Goal: Information Seeking & Learning: Learn about a topic

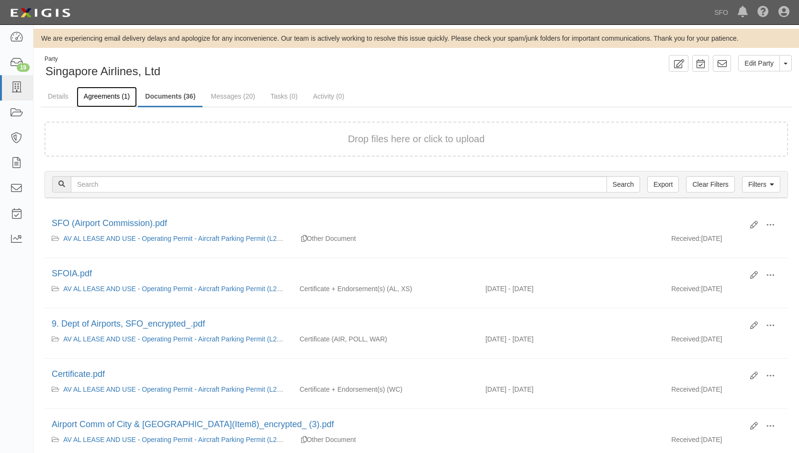
click at [115, 98] on link "Agreements (1)" at bounding box center [107, 97] width 60 height 21
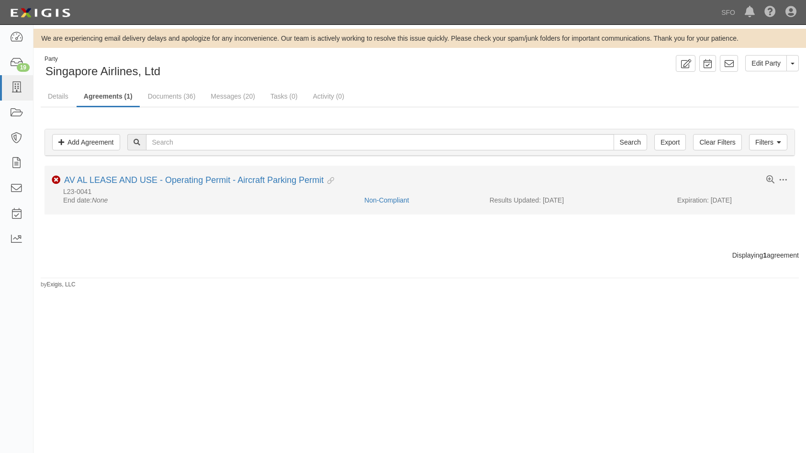
click at [81, 174] on li "Toggle Agreement Dropdown Edit Log activity Add task Send message Archive Non-C…" at bounding box center [420, 190] width 750 height 49
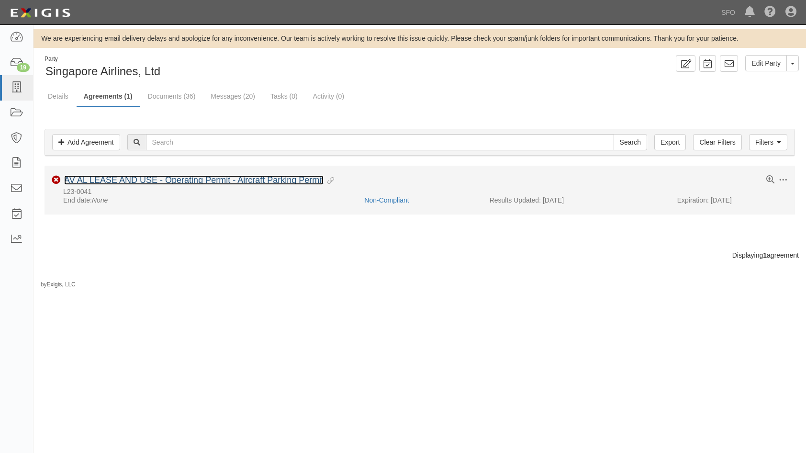
click at [88, 179] on link "AV AL LEASE AND USE - Operating Permit - Aircraft Parking Permit" at bounding box center [193, 180] width 259 height 10
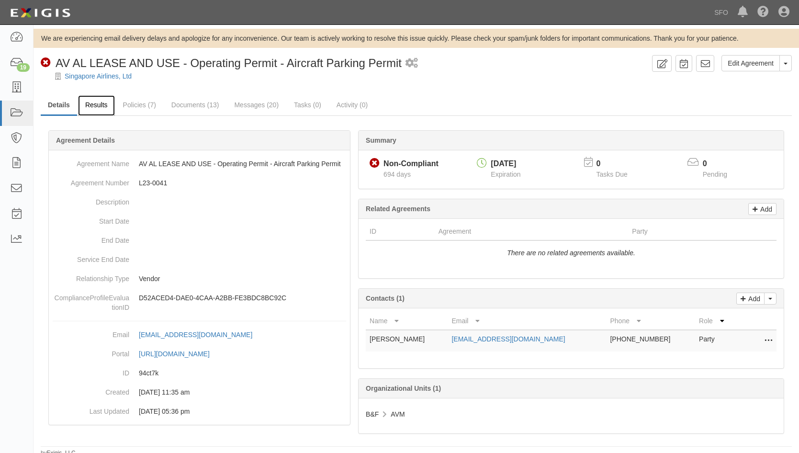
click at [95, 104] on link "Results" at bounding box center [96, 105] width 37 height 21
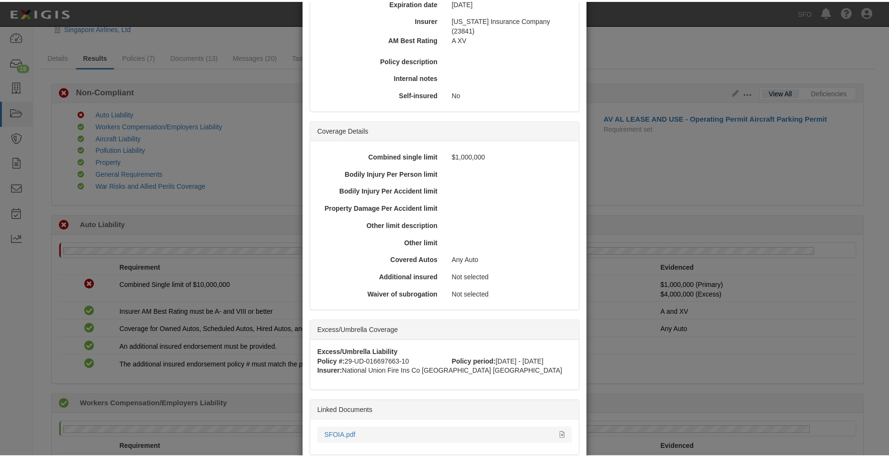
scroll to position [204, 0]
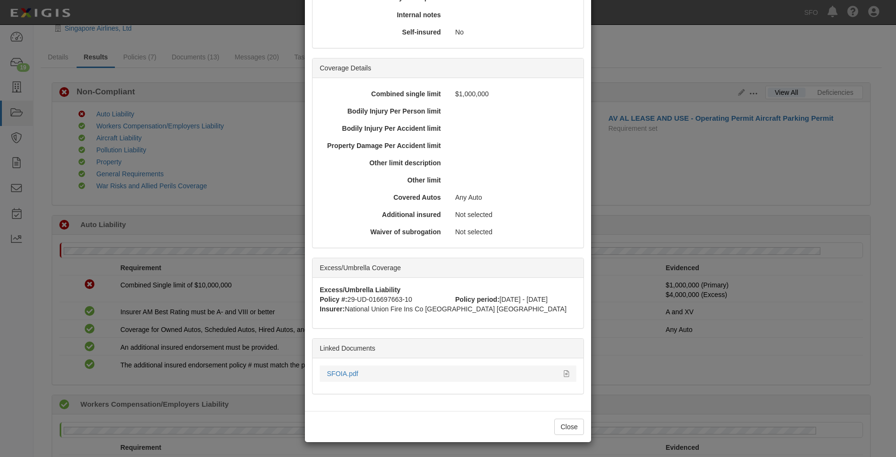
click at [344, 369] on div "SFOIA.pdf" at bounding box center [442, 374] width 230 height 10
click at [347, 370] on link "SFOIA.pdf" at bounding box center [342, 373] width 31 height 8
click at [300, 168] on div "× View Policy Policy Summary Coverage line Auto Liability Policy number 01-CA-0…" at bounding box center [448, 228] width 896 height 457
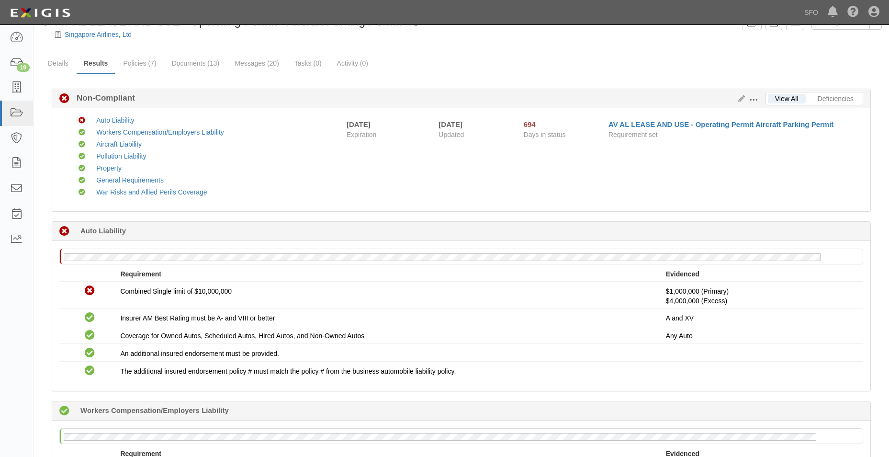
scroll to position [0, 0]
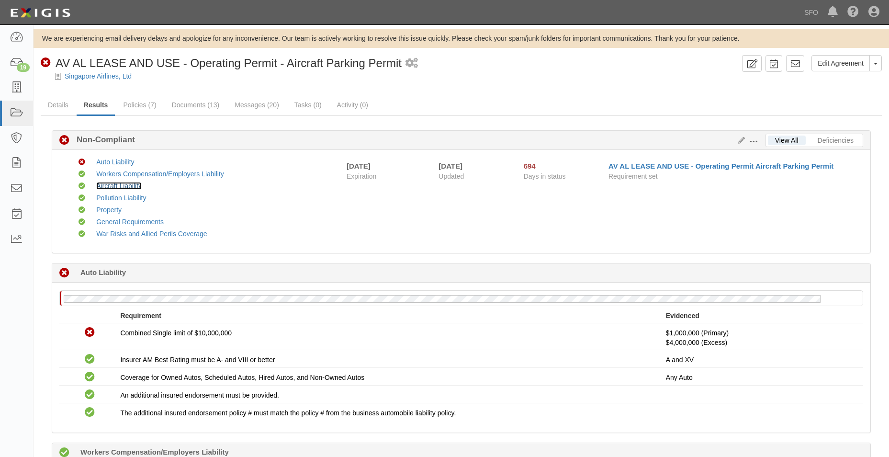
click at [122, 183] on link "Aircraft Liability" at bounding box center [118, 186] width 45 height 8
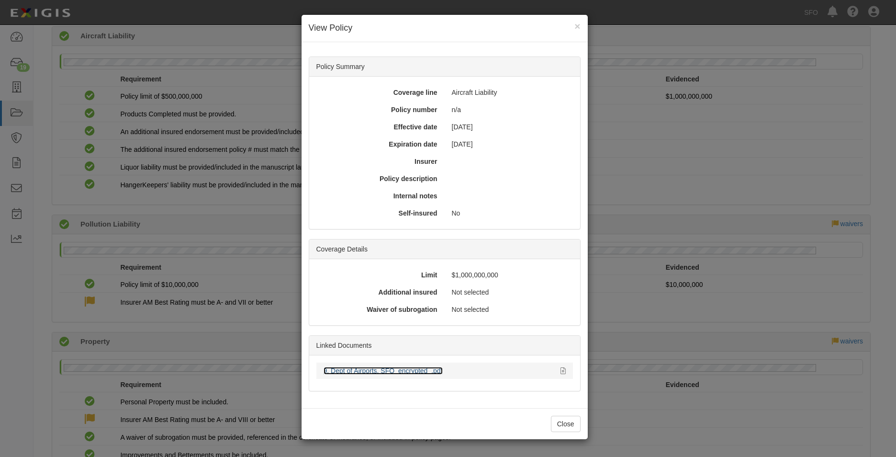
click at [380, 368] on link "9. Dept of Airports, SFO_encrypted_.pdf" at bounding box center [383, 371] width 119 height 8
drag, startPoint x: 184, startPoint y: 217, endPoint x: 178, endPoint y: 220, distance: 7.5
click at [183, 217] on div "× View Policy Policy Summary Coverage line Aircraft Liability Policy number n/a…" at bounding box center [448, 228] width 896 height 457
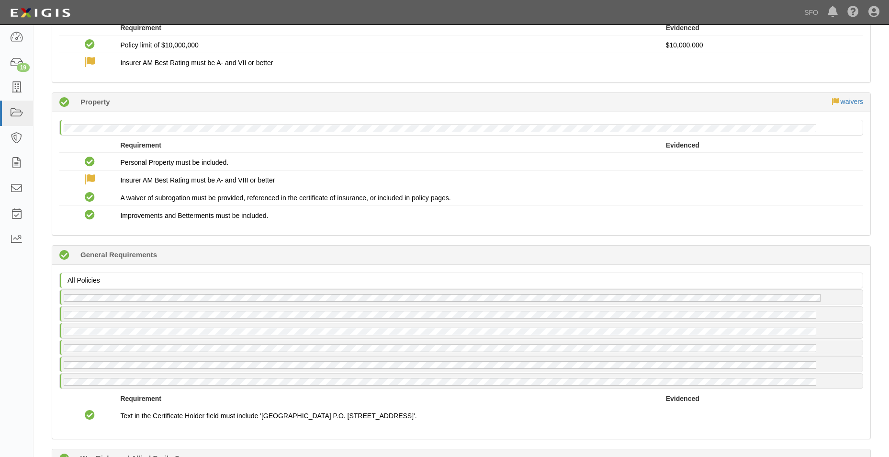
scroll to position [604, 0]
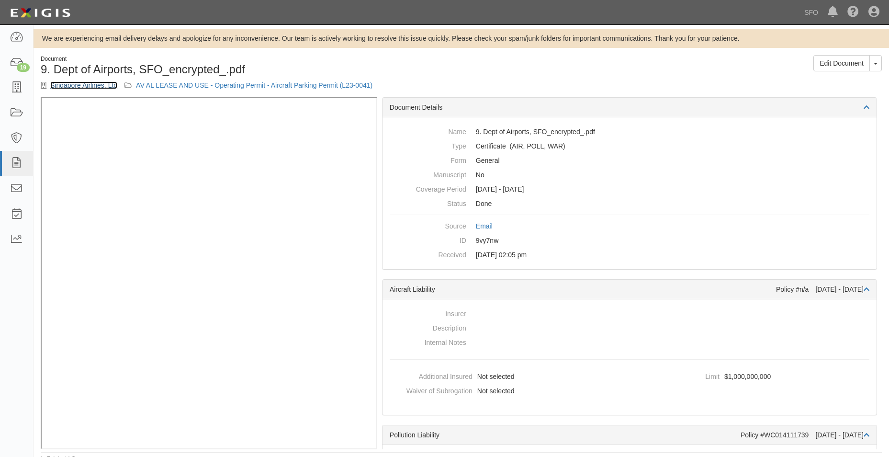
click at [97, 88] on link "Singapore Airlines, Ltd" at bounding box center [83, 85] width 67 height 8
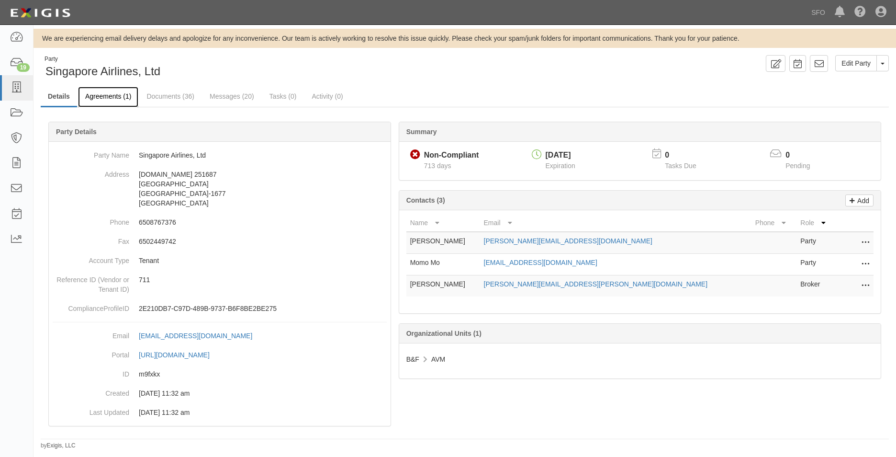
click at [109, 91] on link "Agreements (1)" at bounding box center [108, 97] width 60 height 21
click at [109, 93] on link "Agreements (1)" at bounding box center [108, 97] width 60 height 21
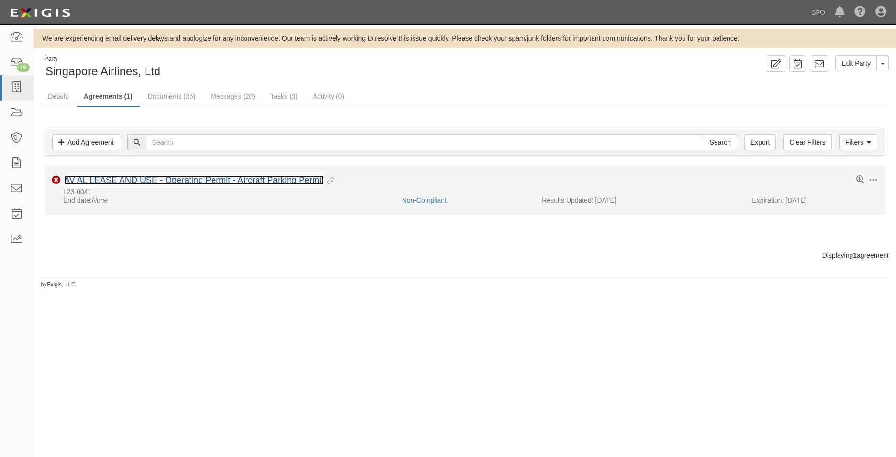
click at [267, 185] on link "AV AL LEASE AND USE - Operating Permit - Aircraft Parking Permit" at bounding box center [193, 180] width 259 height 10
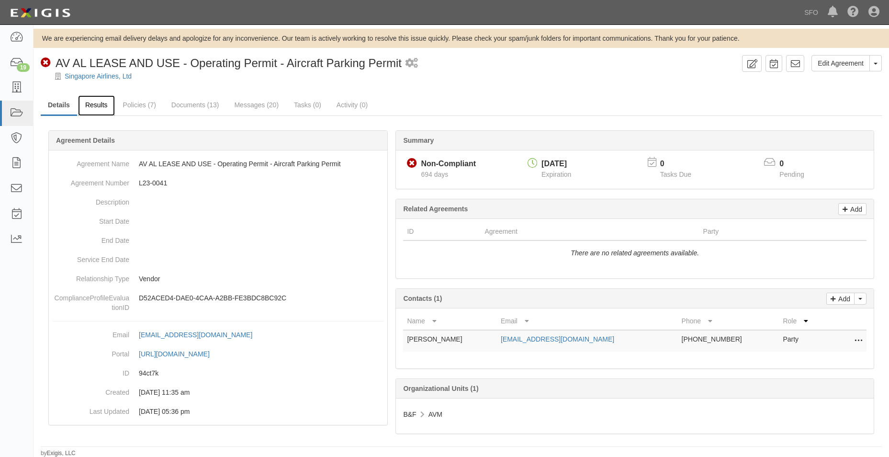
click at [92, 104] on link "Results" at bounding box center [96, 105] width 37 height 21
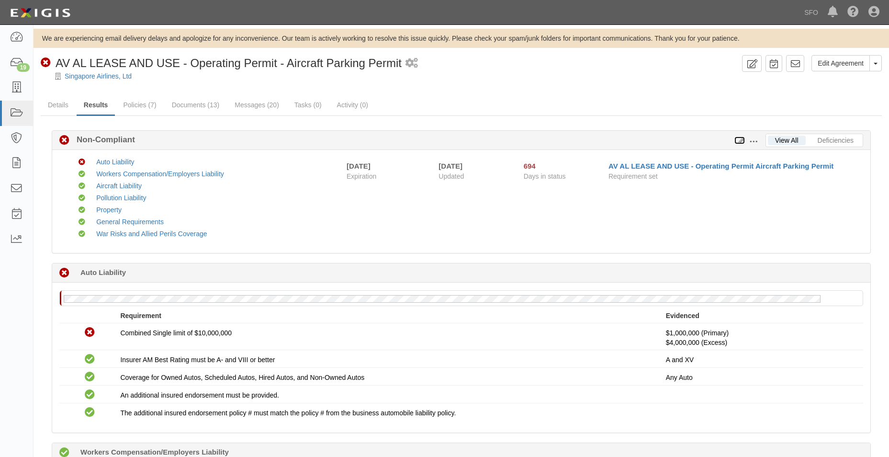
click at [740, 138] on icon at bounding box center [739, 140] width 11 height 7
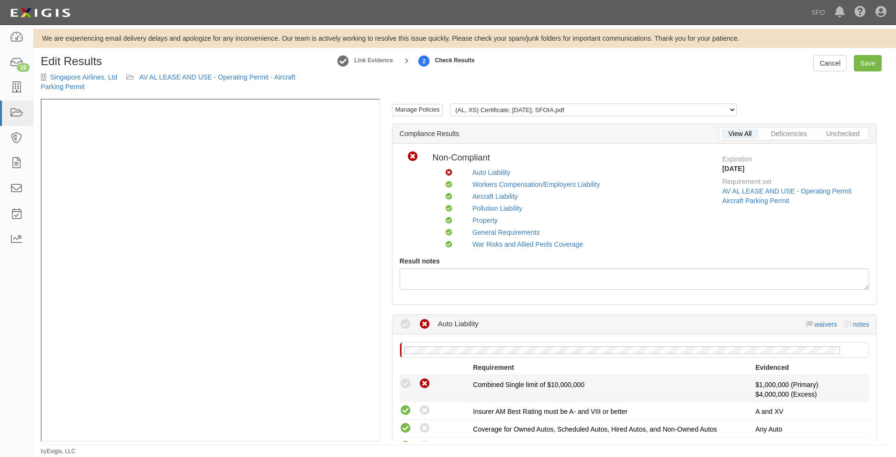
scroll to position [55, 0]
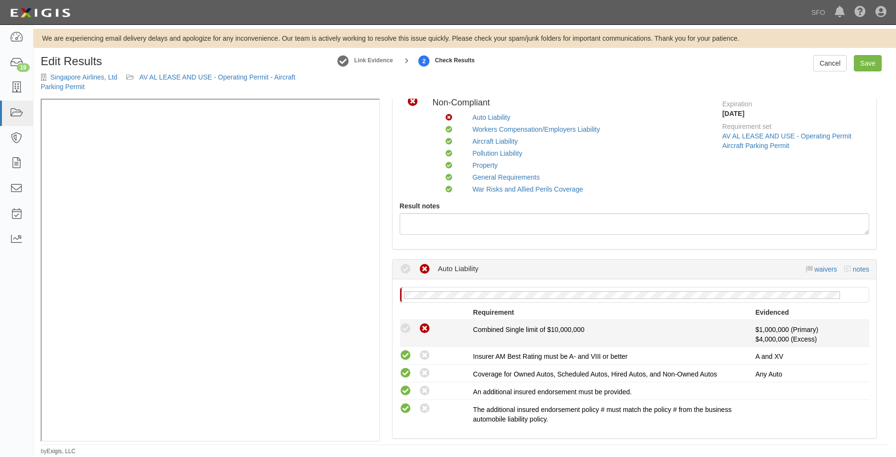
click at [404, 326] on icon at bounding box center [406, 329] width 12 height 12
click at [407, 328] on icon at bounding box center [406, 329] width 12 height 12
click at [406, 328] on icon at bounding box center [406, 329] width 12 height 12
click at [405, 328] on icon at bounding box center [406, 329] width 12 height 12
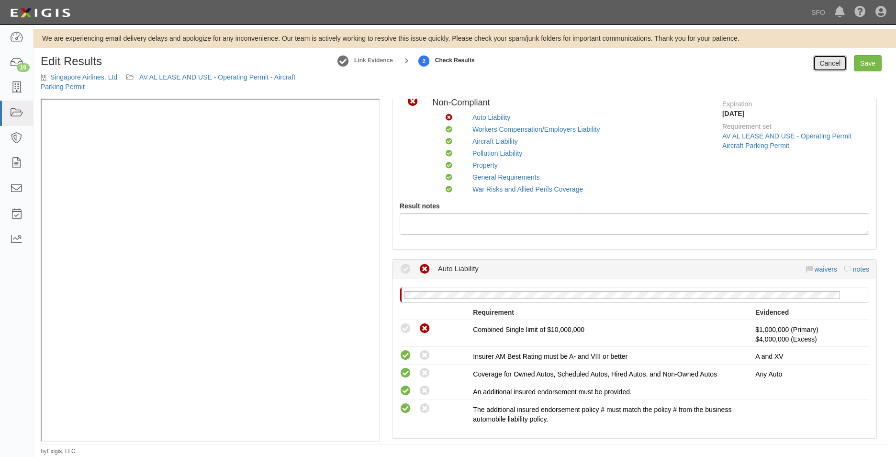
click at [821, 58] on link "Cancel" at bounding box center [830, 63] width 34 height 16
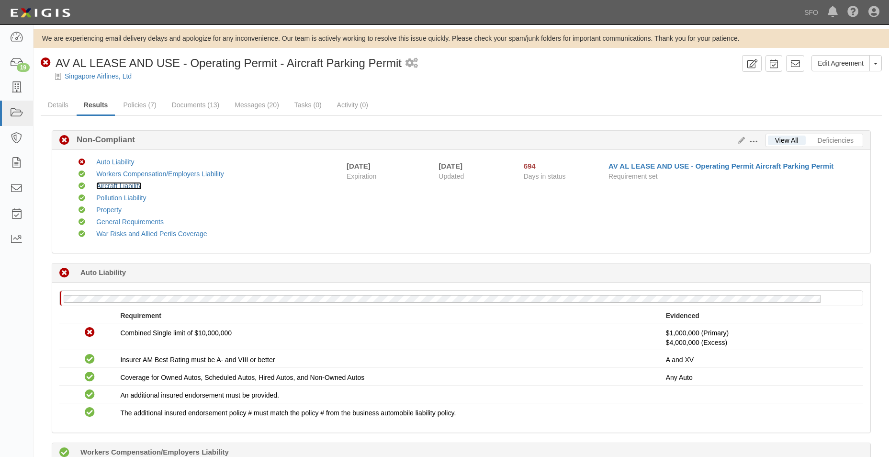
click at [117, 187] on link "Aircraft Liability" at bounding box center [118, 186] width 45 height 8
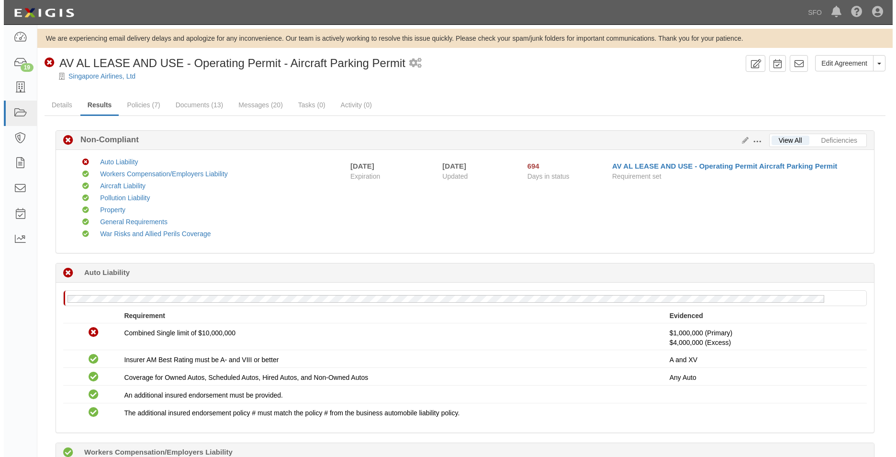
scroll to position [604, 0]
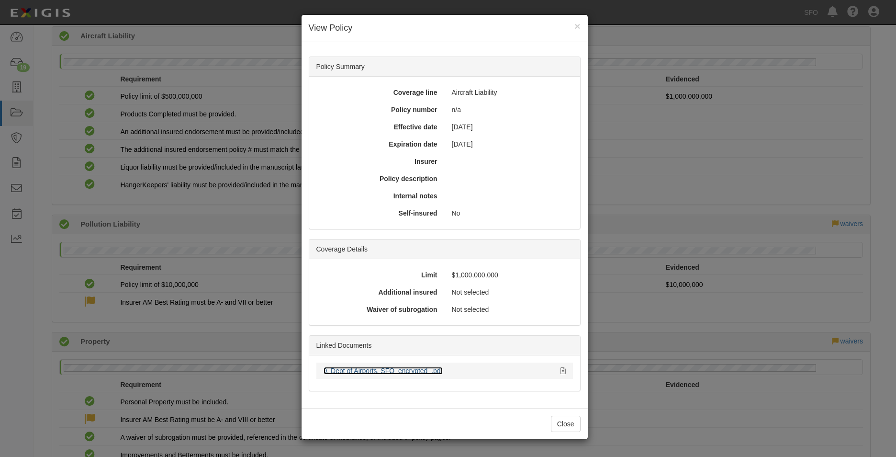
click at [354, 368] on link "9. Dept of Airports, SFO_encrypted_.pdf" at bounding box center [383, 371] width 119 height 8
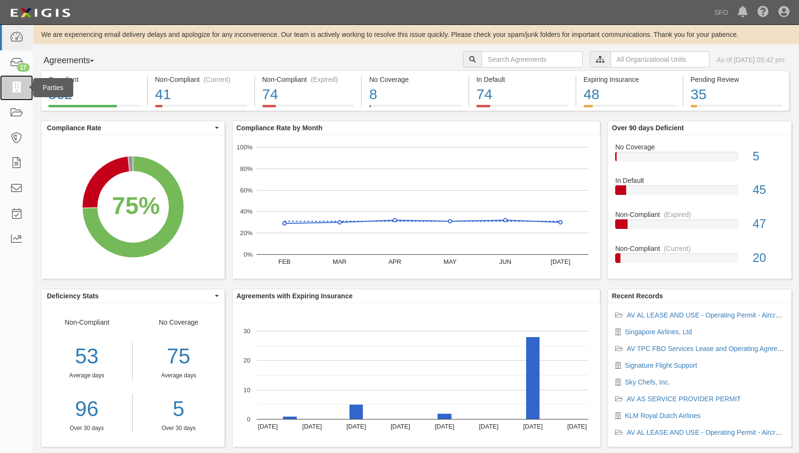
click at [19, 86] on icon at bounding box center [16, 87] width 13 height 11
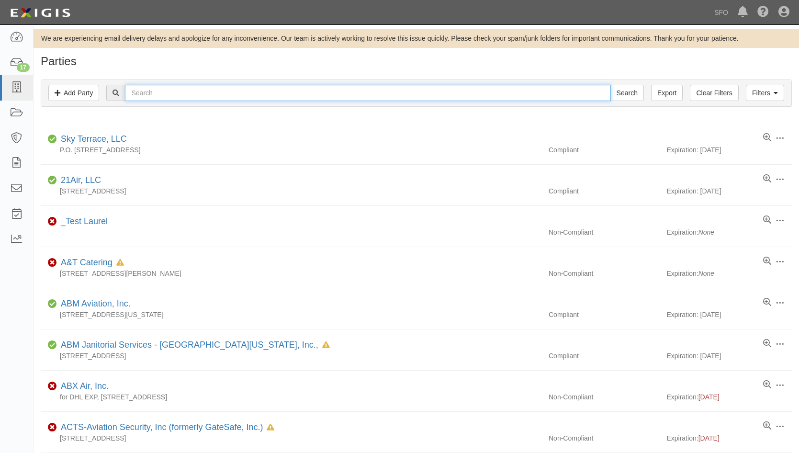
click at [141, 94] on input "text" at bounding box center [367, 93] width 485 height 16
paste input "SIA Engineering ([GEOGRAPHIC_DATA]), Inc."
type input "SIA Engineering ([GEOGRAPHIC_DATA]), Inc."
click at [610, 85] on input "Search" at bounding box center [627, 93] width 34 height 16
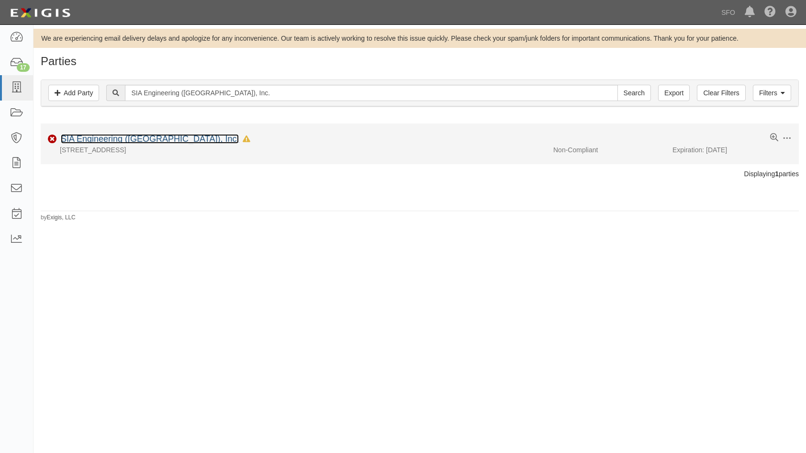
click at [128, 134] on link "SIA Engineering ([GEOGRAPHIC_DATA]), Inc." at bounding box center [150, 139] width 178 height 10
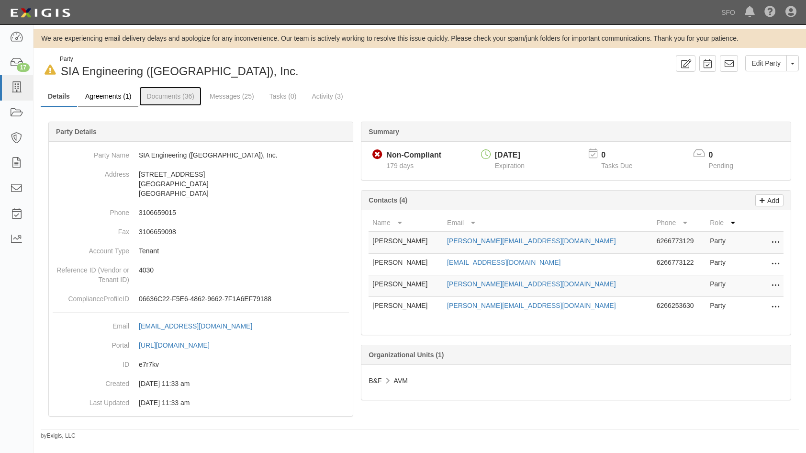
drag, startPoint x: 145, startPoint y: 98, endPoint x: 132, endPoint y: 98, distance: 12.4
click at [145, 99] on link "Documents (36)" at bounding box center [170, 96] width 62 height 19
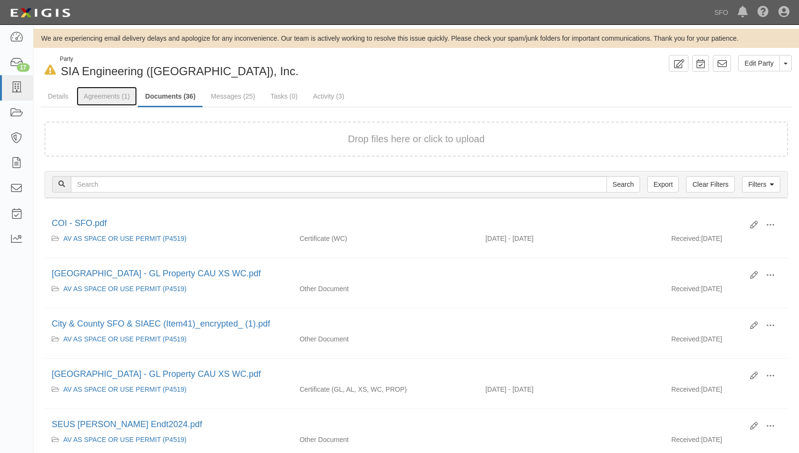
click at [118, 96] on link "Agreements (1)" at bounding box center [107, 96] width 60 height 19
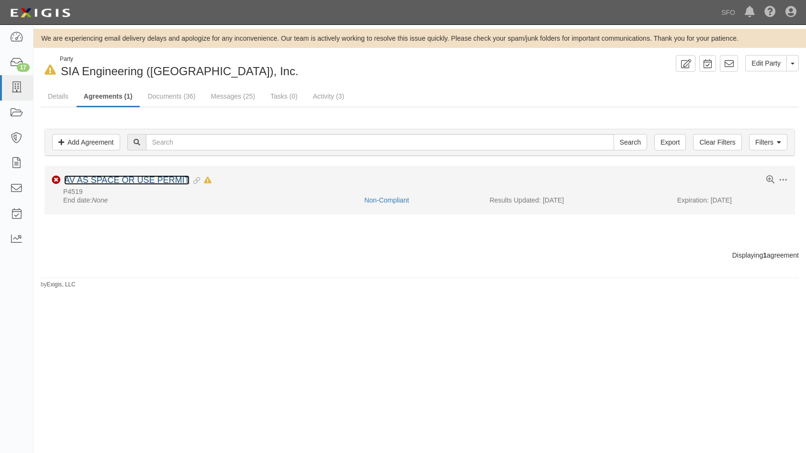
click at [175, 179] on link "AV AS SPACE OR USE PERMIT" at bounding box center [126, 180] width 125 height 10
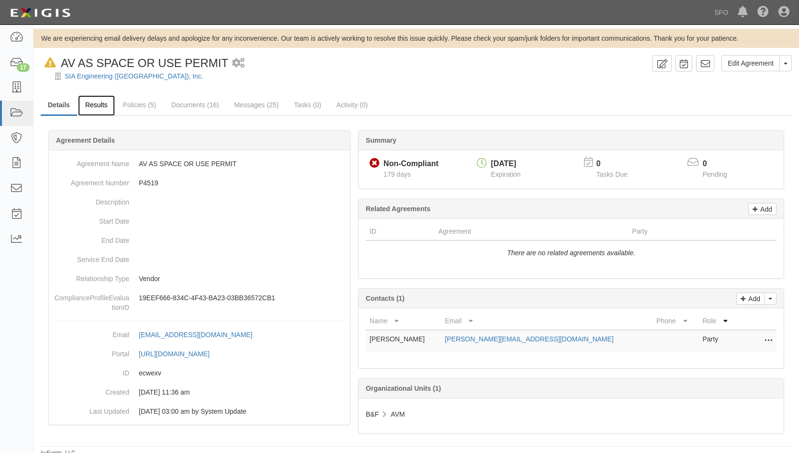
click at [100, 112] on link "Results" at bounding box center [96, 105] width 37 height 21
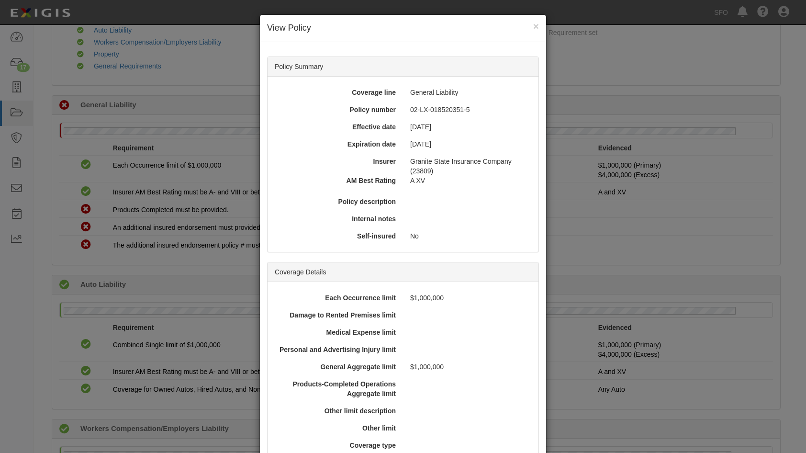
scroll to position [239, 0]
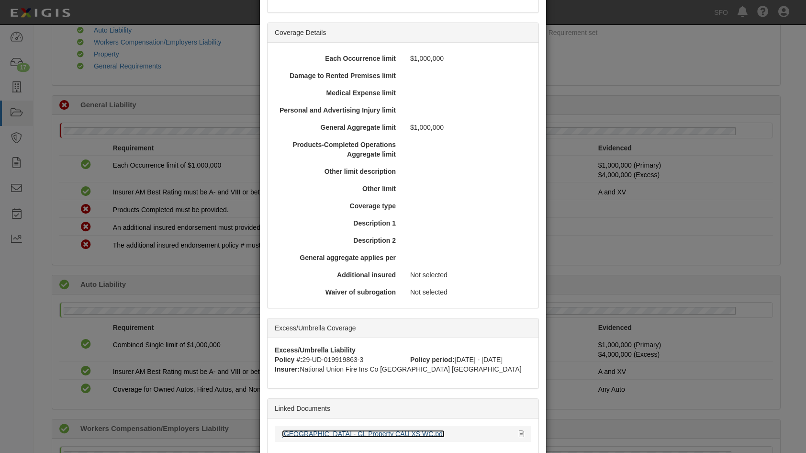
click at [336, 431] on link "San Francisco Airport - GL Property CAU XS WC.pdf" at bounding box center [363, 434] width 163 height 8
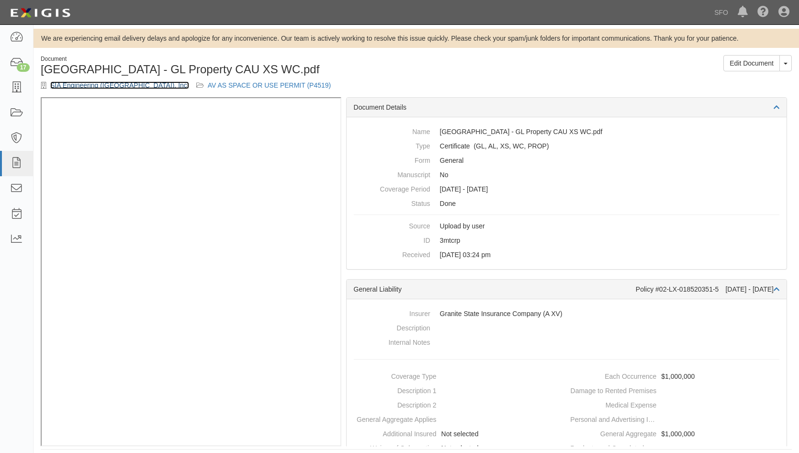
click at [109, 89] on link "SIA Engineering ([GEOGRAPHIC_DATA]), Inc." at bounding box center [119, 85] width 139 height 8
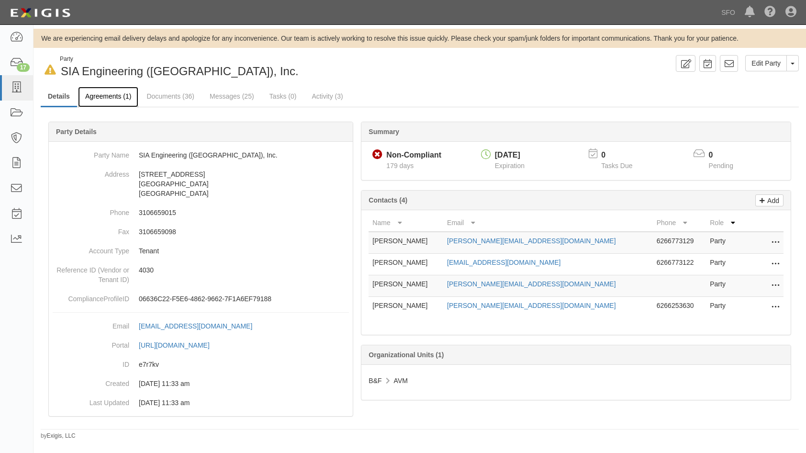
click at [119, 98] on link "Agreements (1)" at bounding box center [108, 97] width 60 height 21
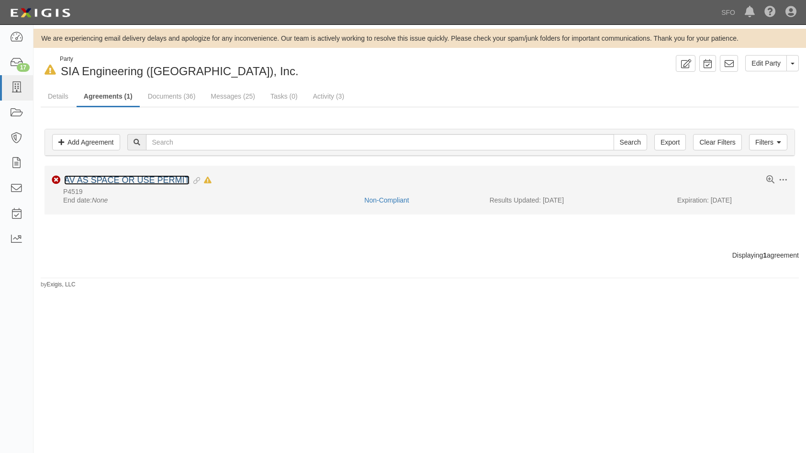
click at [129, 179] on link "AV AS SPACE OR USE PERMIT" at bounding box center [126, 180] width 125 height 10
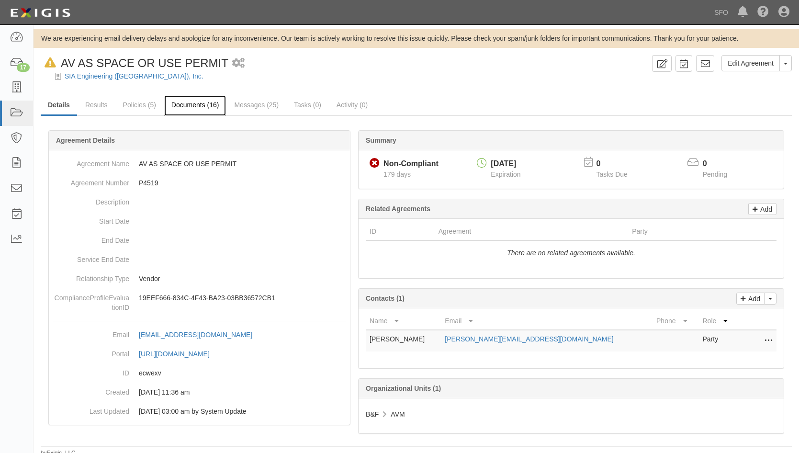
click at [188, 105] on link "Documents (16)" at bounding box center [195, 105] width 62 height 21
click at [95, 77] on link "SIA Engineering ([GEOGRAPHIC_DATA]), Inc." at bounding box center [134, 76] width 139 height 8
click at [94, 103] on link "Results" at bounding box center [96, 105] width 37 height 21
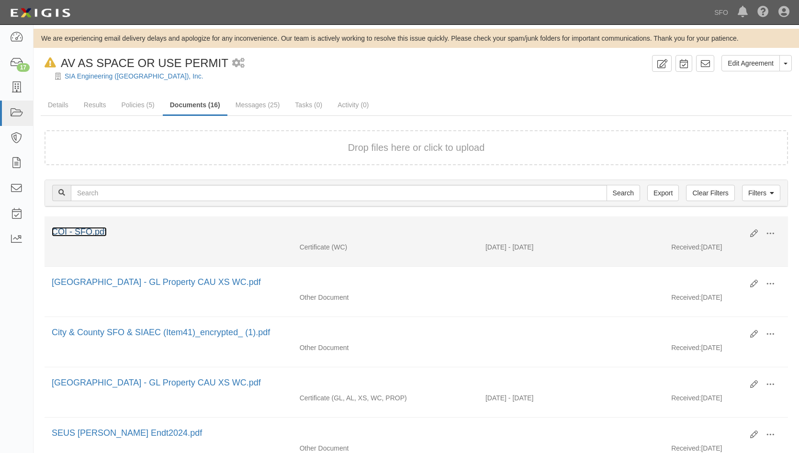
click at [89, 233] on link "COI - SFO.pdf" at bounding box center [79, 232] width 55 height 10
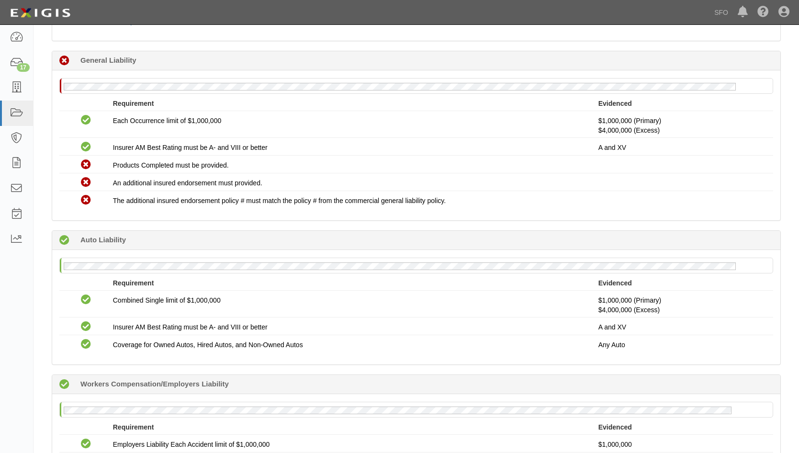
scroll to position [144, 0]
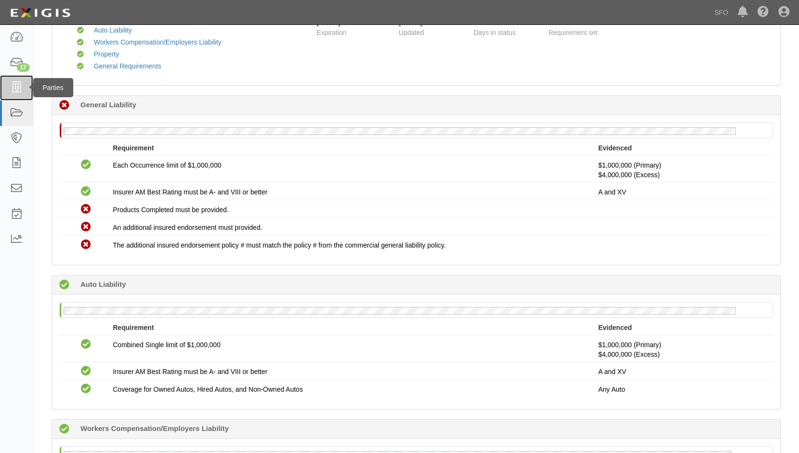
click at [24, 83] on link at bounding box center [16, 87] width 33 height 25
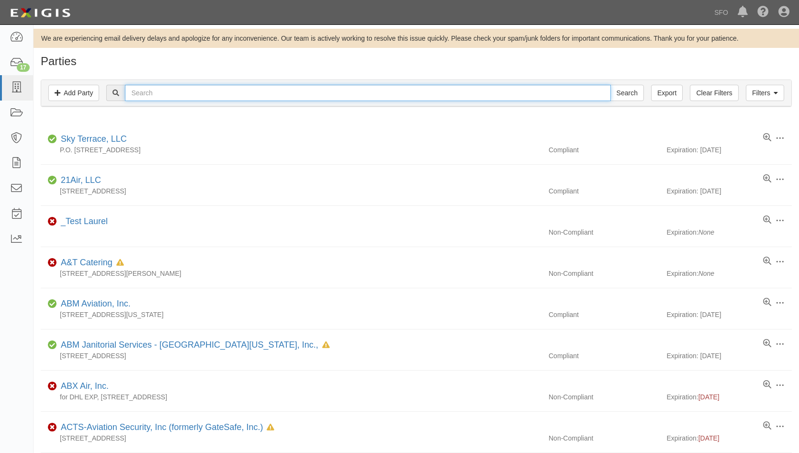
drag, startPoint x: 179, startPoint y: 87, endPoint x: 181, endPoint y: 80, distance: 7.0
click at [180, 87] on input "text" at bounding box center [367, 93] width 485 height 16
paste input "[GEOGRAPHIC_DATA] America, LLC."
click at [610, 85] on input "Search" at bounding box center [627, 93] width 34 height 16
type input "[GEOGRAPHIC_DATA] America, LLC.3"
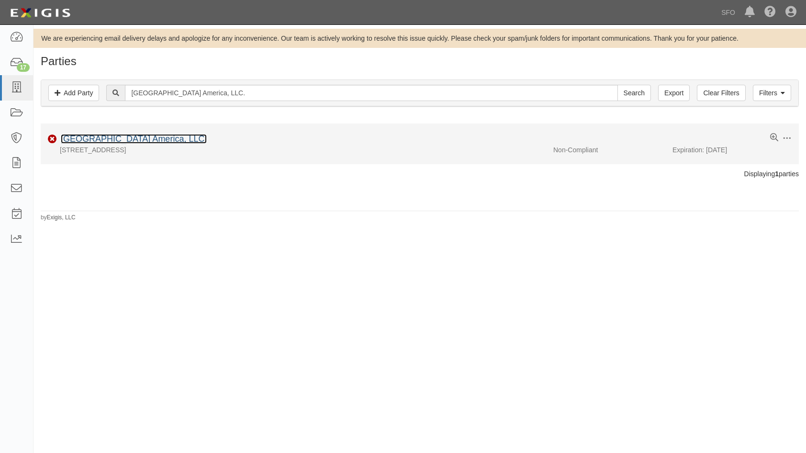
click at [103, 142] on link "[GEOGRAPHIC_DATA] America, LLC." at bounding box center [134, 139] width 146 height 10
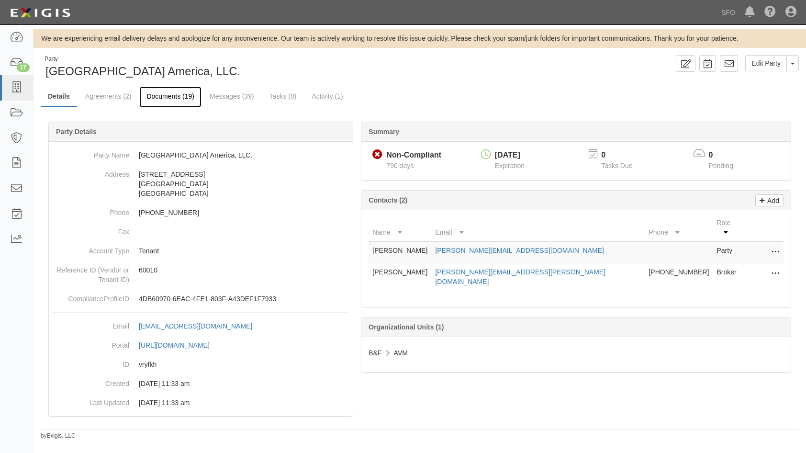
click at [162, 102] on link "Documents (19)" at bounding box center [170, 97] width 62 height 21
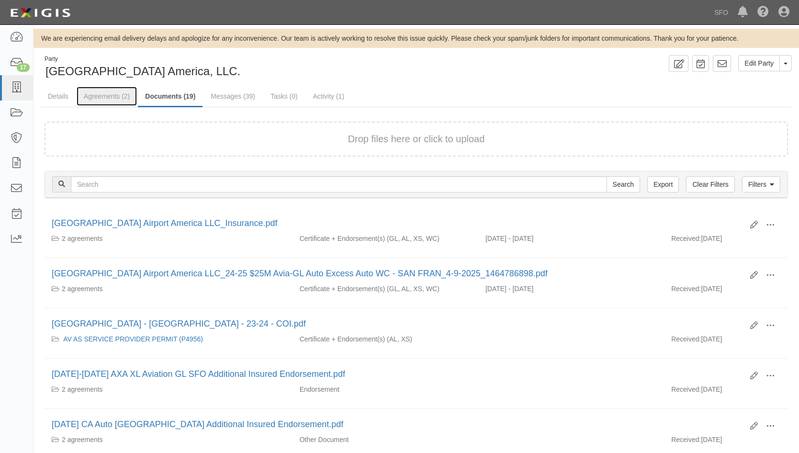
click at [120, 94] on link "Agreements (2)" at bounding box center [107, 96] width 60 height 19
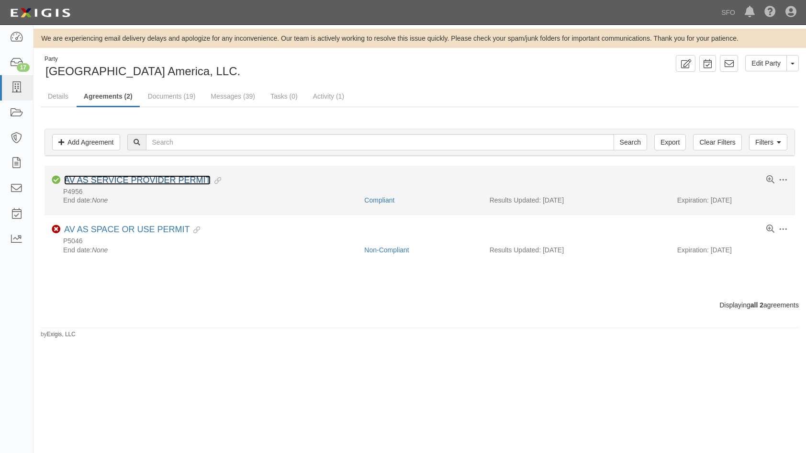
drag, startPoint x: 129, startPoint y: 179, endPoint x: 130, endPoint y: 206, distance: 26.8
click at [129, 180] on link "AV AS SERVICE PROVIDER PERMIT" at bounding box center [137, 180] width 146 height 10
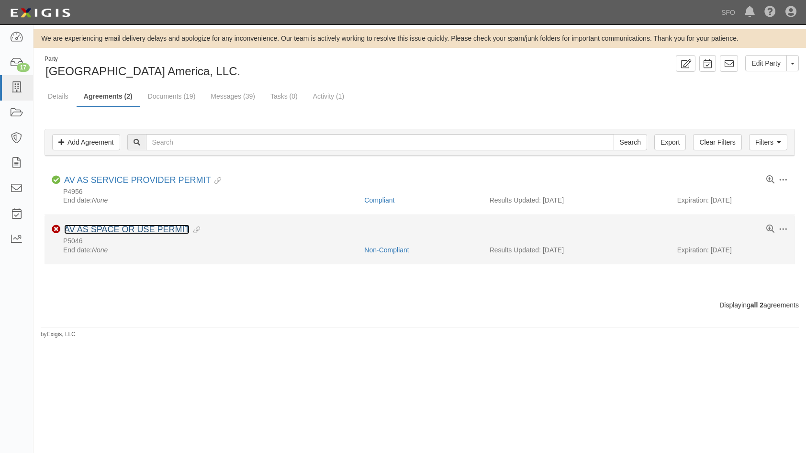
click at [118, 233] on link "AV AS SPACE OR USE PERMIT" at bounding box center [126, 229] width 125 height 10
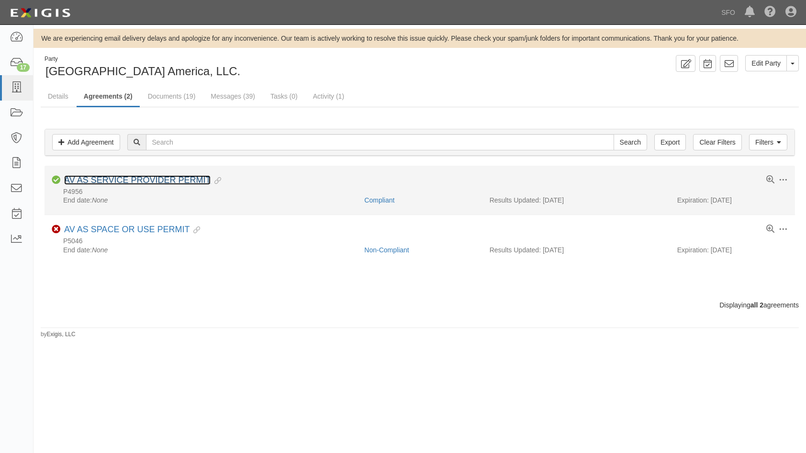
click at [143, 180] on link "AV AS SERVICE PROVIDER PERMIT" at bounding box center [137, 180] width 146 height 10
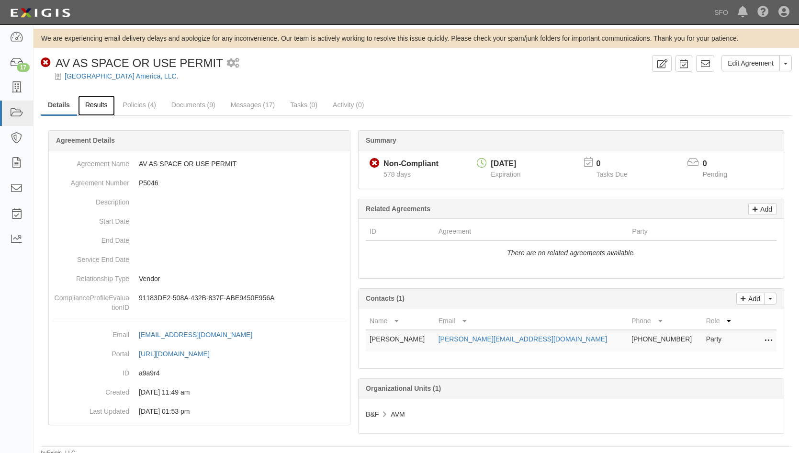
click at [94, 114] on link "Results" at bounding box center [96, 105] width 37 height 21
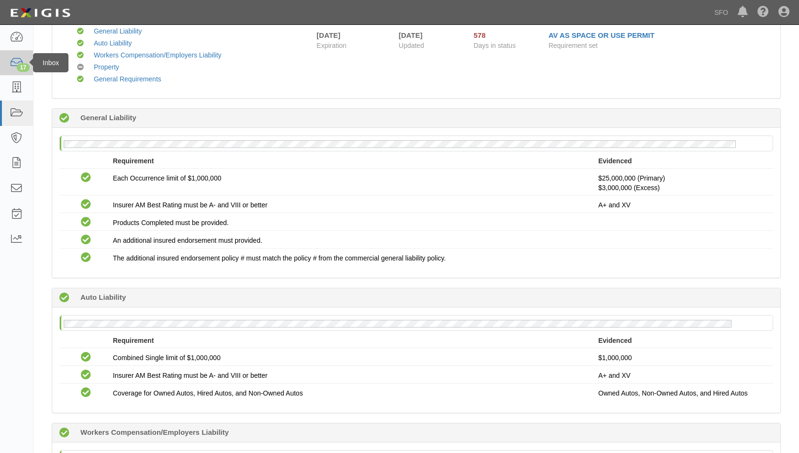
scroll to position [67, 0]
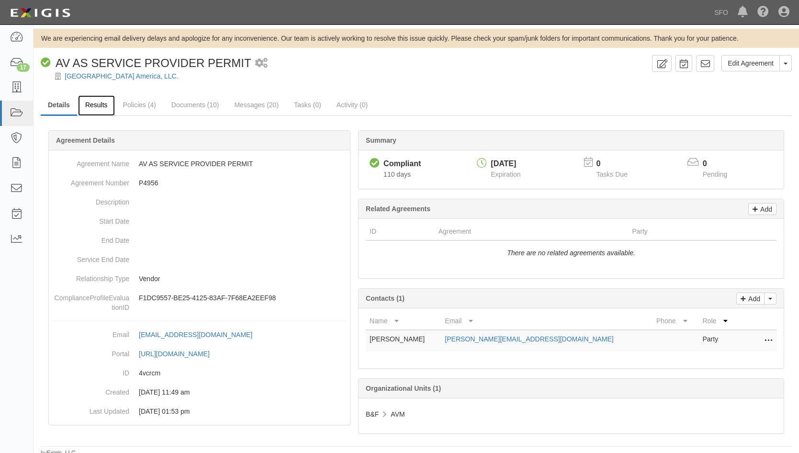
click at [90, 106] on link "Results" at bounding box center [96, 105] width 37 height 21
click at [209, 104] on link "Documents (10)" at bounding box center [195, 105] width 62 height 21
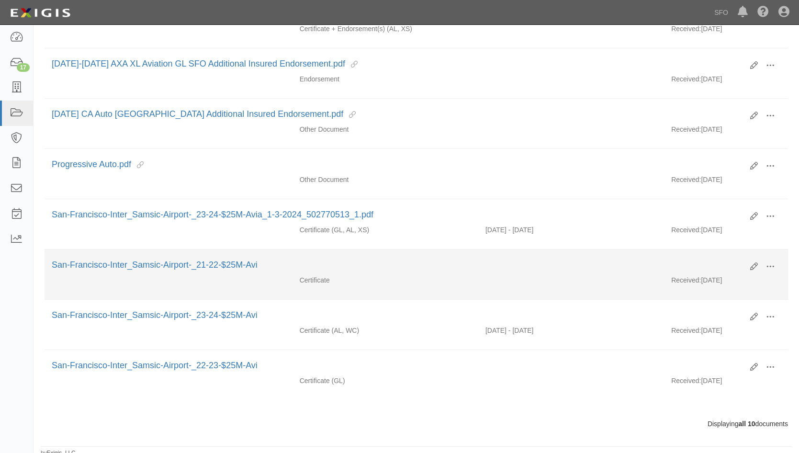
scroll to position [323, 0]
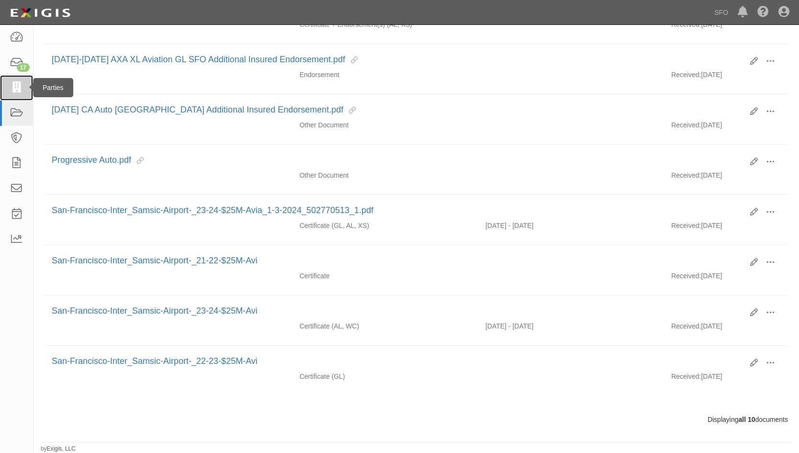
click at [6, 83] on link at bounding box center [16, 87] width 33 height 25
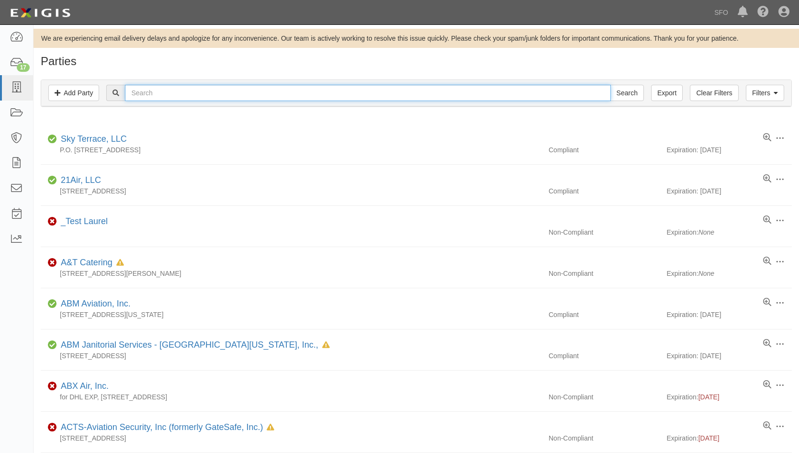
click at [196, 90] on input "text" at bounding box center [367, 93] width 485 height 16
paste input "G2 Secure Staff, L.L.C."
type input "G2 Secure Staff, L.L.C."
click at [610, 85] on input "Search" at bounding box center [627, 93] width 34 height 16
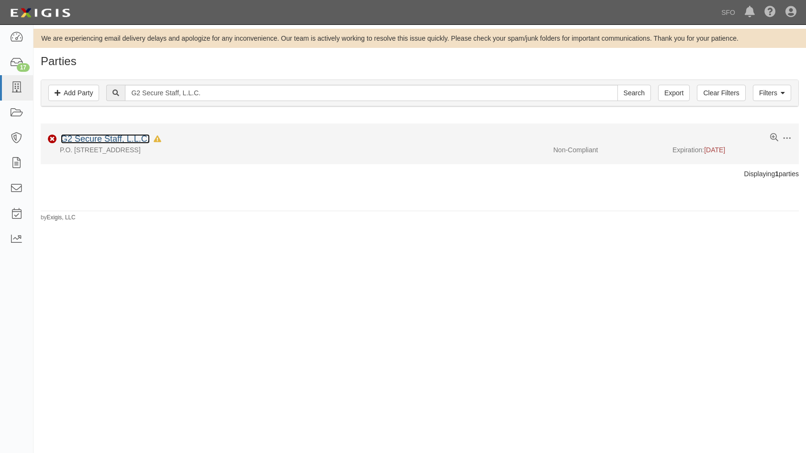
click at [95, 139] on link "G2 Secure Staff, L.L.C." at bounding box center [105, 139] width 89 height 10
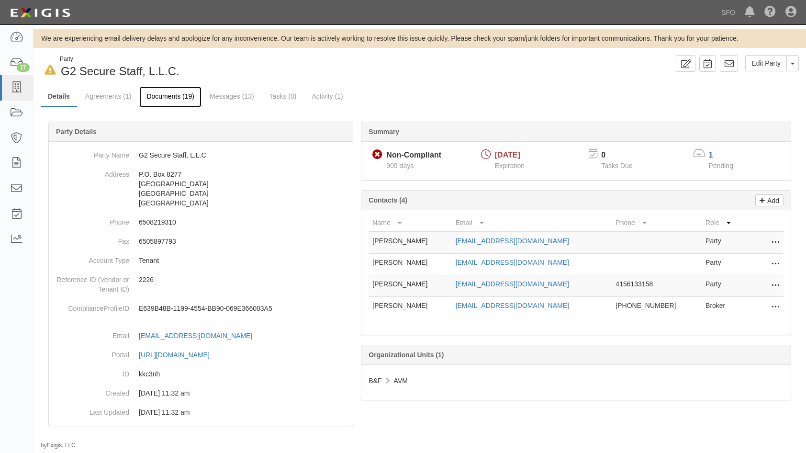
click at [180, 101] on link "Documents (19)" at bounding box center [170, 97] width 62 height 21
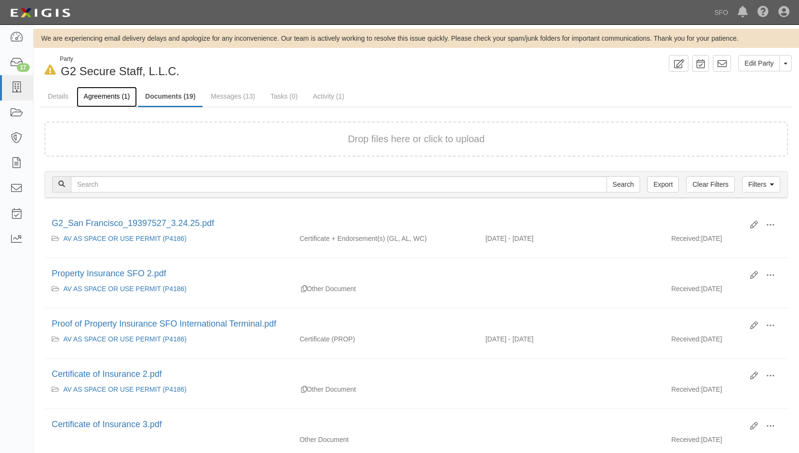
click at [114, 100] on link "Agreements (1)" at bounding box center [107, 97] width 60 height 21
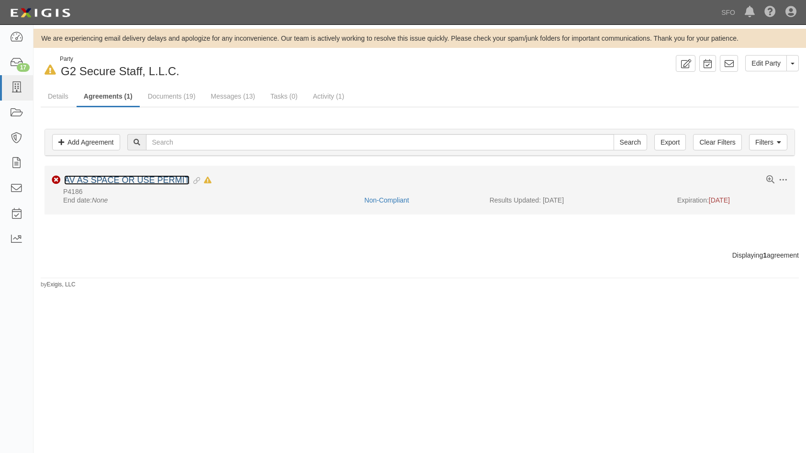
click at [125, 179] on link "AV AS SPACE OR USE PERMIT" at bounding box center [126, 180] width 125 height 10
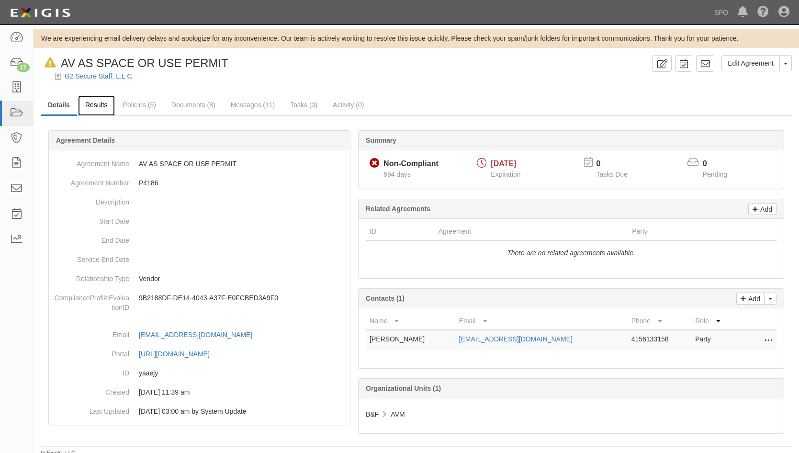
click at [105, 108] on link "Results" at bounding box center [96, 105] width 37 height 21
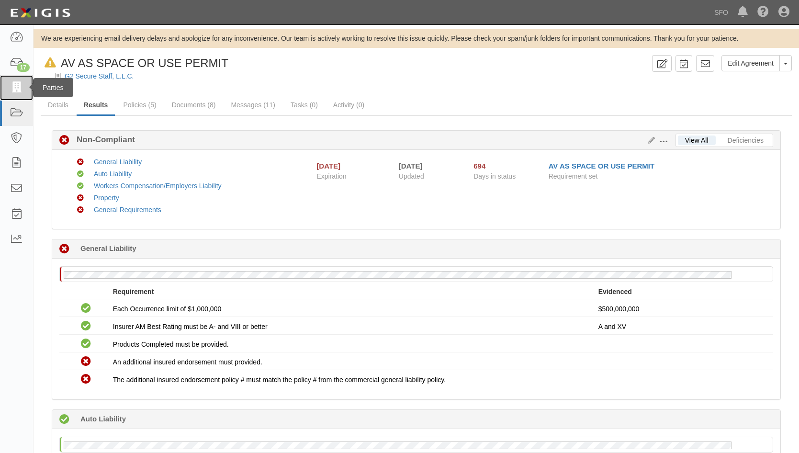
click at [14, 89] on icon at bounding box center [16, 87] width 13 height 11
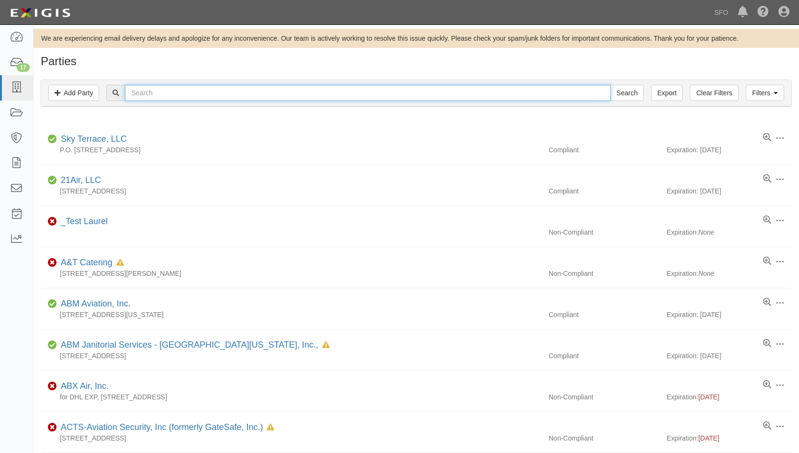
click at [181, 94] on input "text" at bounding box center [367, 93] width 485 height 16
paste input "Flagship Airport Services, Inc."
type input "Flagship Airport Services, Inc."
click at [610, 85] on input "Search" at bounding box center [627, 93] width 34 height 16
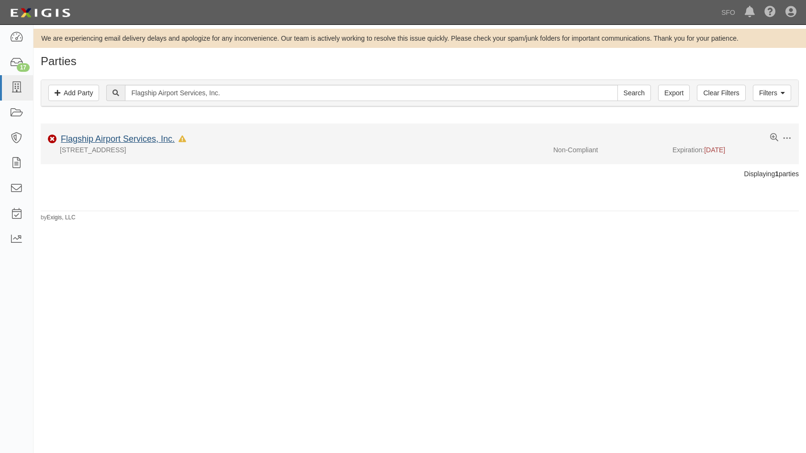
drag, startPoint x: 149, startPoint y: 132, endPoint x: 150, endPoint y: 137, distance: 5.4
click at [149, 133] on li "Edit Log activity Add task Send message Archive Non-Compliant Flagship Airport …" at bounding box center [420, 143] width 758 height 41
click at [150, 137] on link "Flagship Airport Services, Inc." at bounding box center [118, 139] width 114 height 10
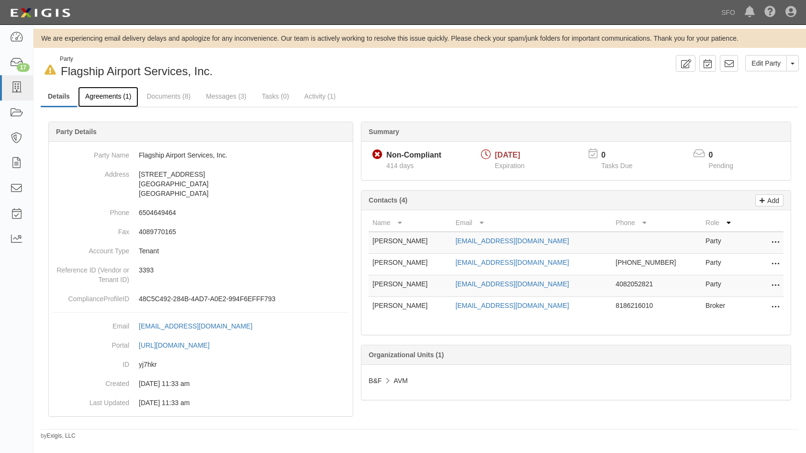
click at [121, 92] on link "Agreements (1)" at bounding box center [108, 97] width 60 height 21
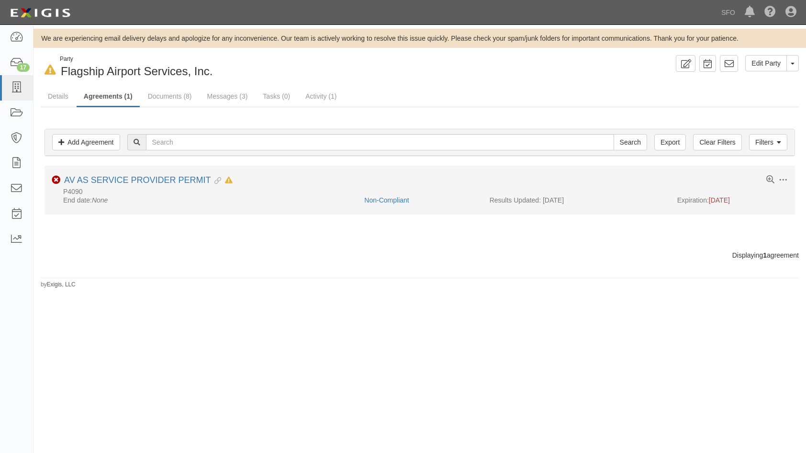
click at [103, 170] on li "Toggle Agreement Dropdown Edit Log activity Add task Send message Archive Non-C…" at bounding box center [420, 190] width 750 height 49
click at [103, 178] on link "AV AS SERVICE PROVIDER PERMIT" at bounding box center [137, 180] width 146 height 10
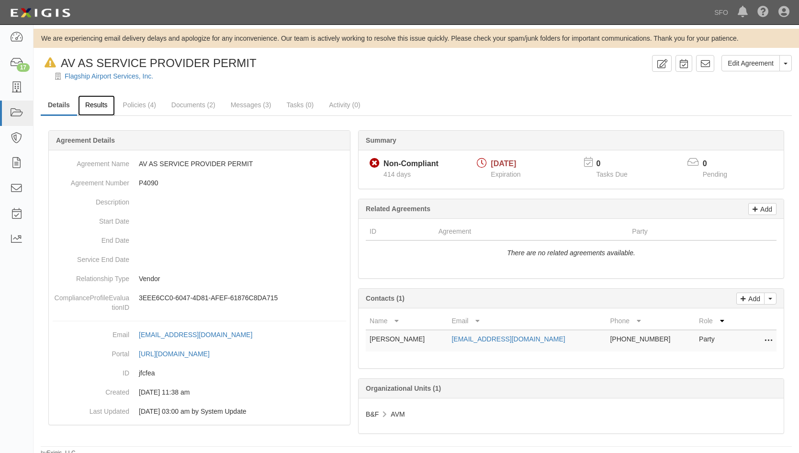
click at [91, 112] on link "Results" at bounding box center [96, 105] width 37 height 21
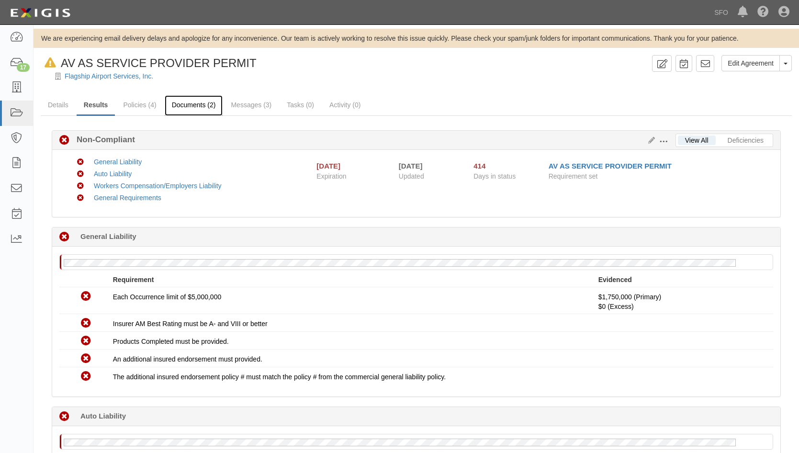
drag, startPoint x: 196, startPoint y: 109, endPoint x: 171, endPoint y: 108, distance: 24.9
click at [196, 109] on link "Documents (2)" at bounding box center [194, 105] width 58 height 21
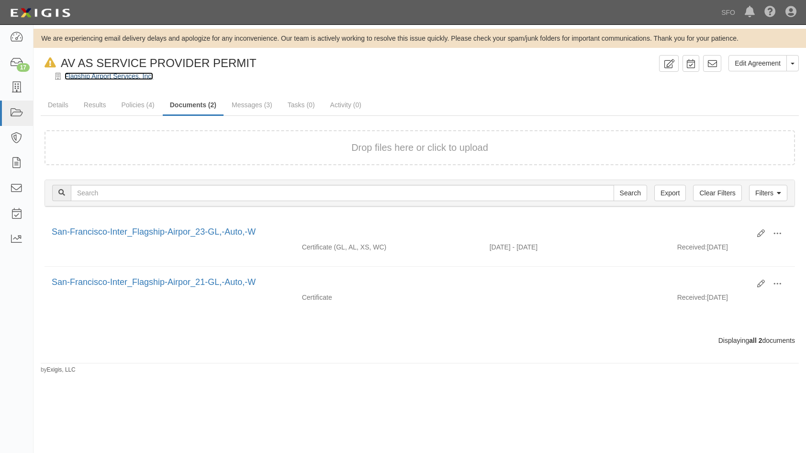
click at [104, 77] on link "Flagship Airport Services, Inc." at bounding box center [109, 76] width 89 height 8
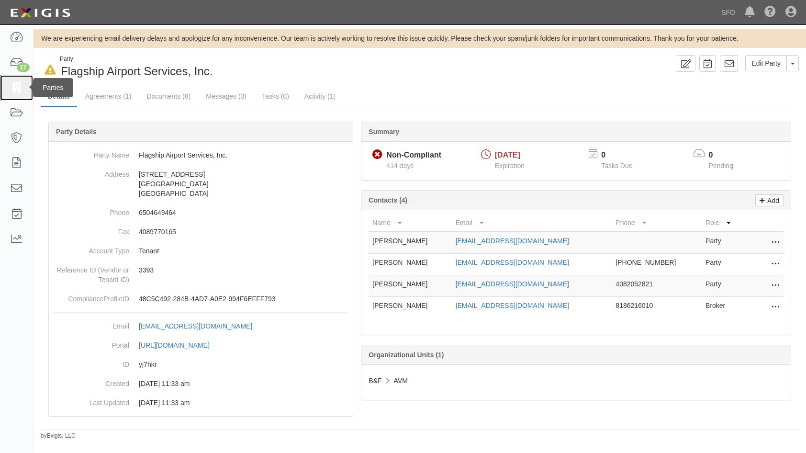
click at [13, 93] on icon at bounding box center [16, 87] width 13 height 11
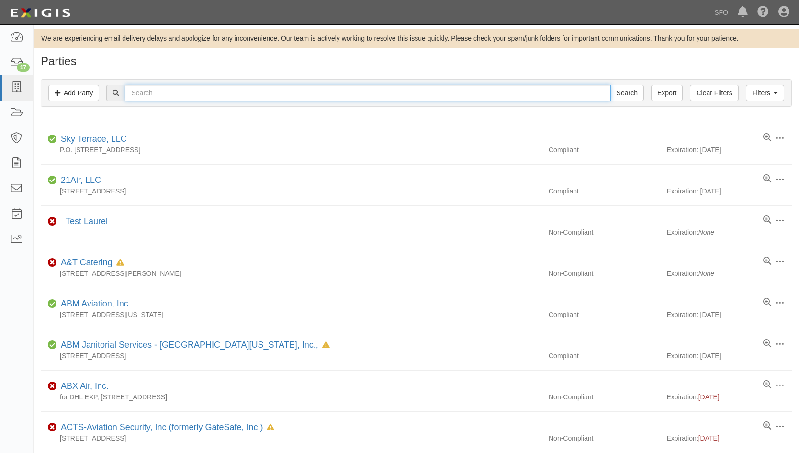
click at [162, 91] on input "text" at bounding box center [367, 93] width 485 height 16
paste input "ABX Air, Inc."
type input "ABX Air, Inc.3"
click at [610, 85] on input "Search" at bounding box center [627, 93] width 34 height 16
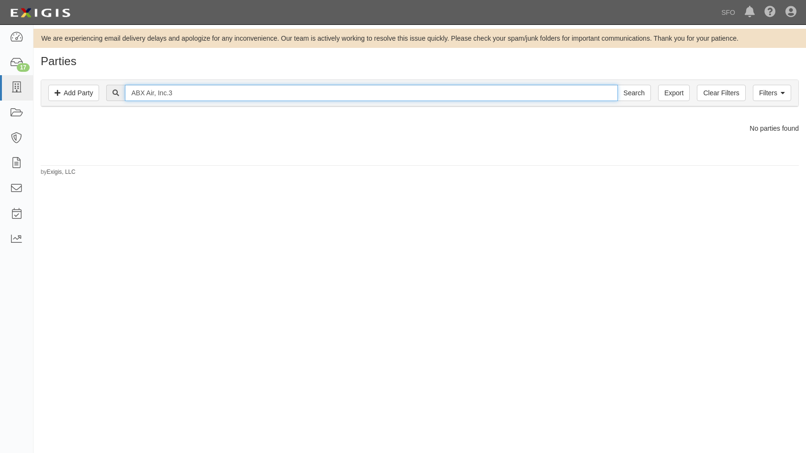
click at [205, 93] on input "ABX Air, Inc.3" at bounding box center [371, 93] width 492 height 16
type input "ABX Air, I"
click at [617, 85] on input "Search" at bounding box center [634, 93] width 34 height 16
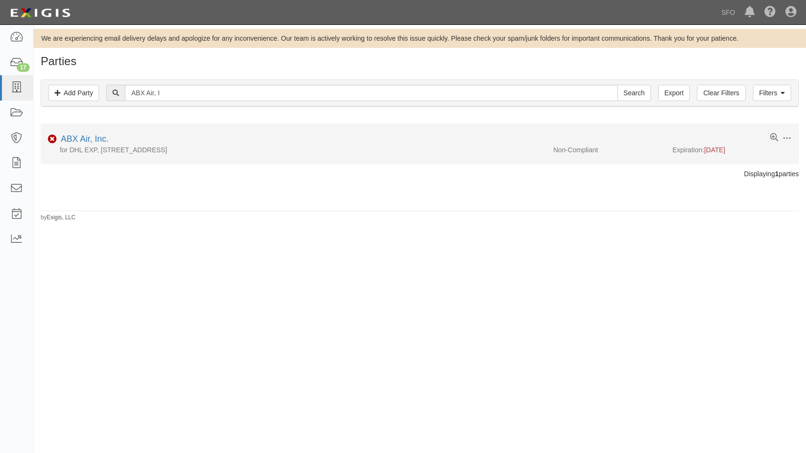
click at [169, 140] on div "Non-Compliant ABX Air, Inc." at bounding box center [423, 139] width 751 height 12
click at [113, 140] on div "Non-Compliant ABX Air, Inc." at bounding box center [423, 139] width 751 height 12
click at [98, 138] on link "ABX Air, Inc." at bounding box center [85, 139] width 48 height 10
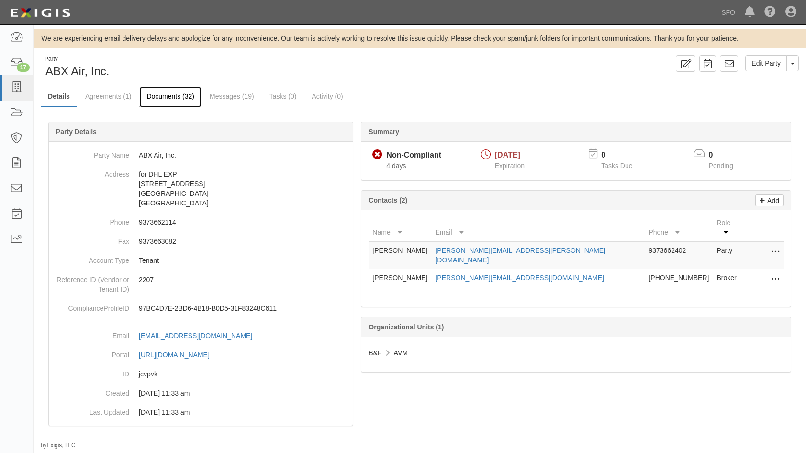
click at [192, 98] on link "Documents (32)" at bounding box center [170, 97] width 62 height 21
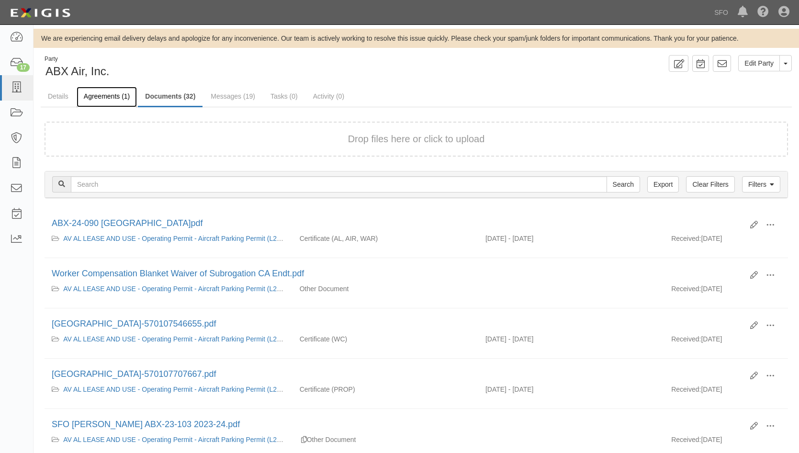
click at [105, 97] on link "Agreements (1)" at bounding box center [107, 97] width 60 height 21
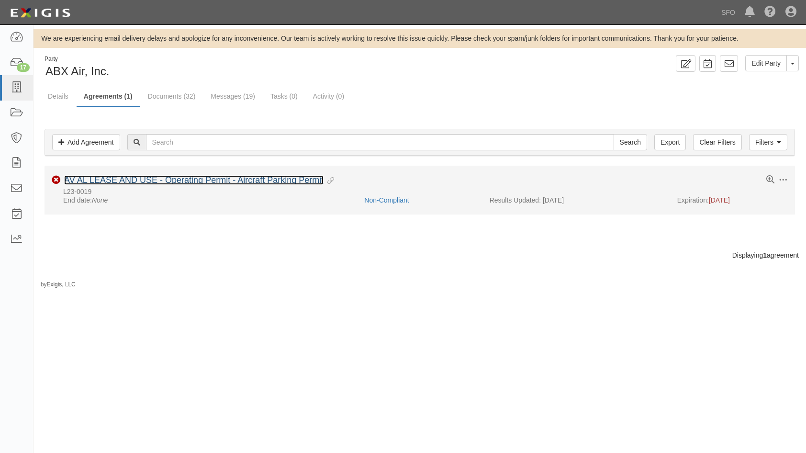
click at [128, 185] on link "AV AL LEASE AND USE - Operating Permit - Aircraft Parking Permit" at bounding box center [193, 180] width 259 height 10
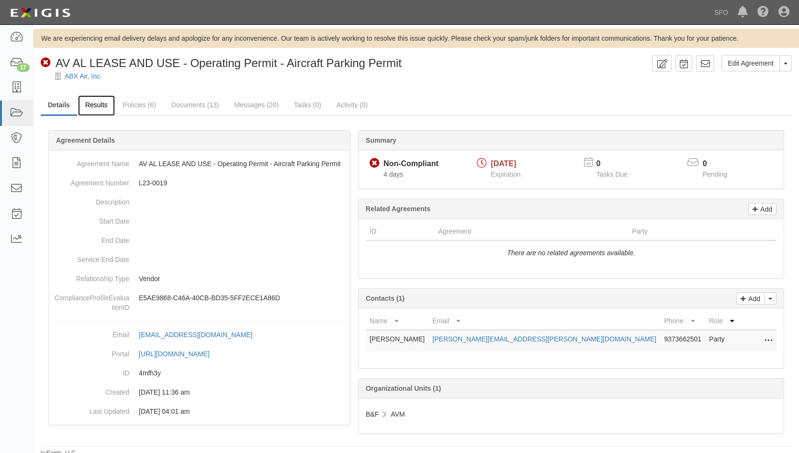
click at [97, 105] on link "Results" at bounding box center [96, 105] width 37 height 21
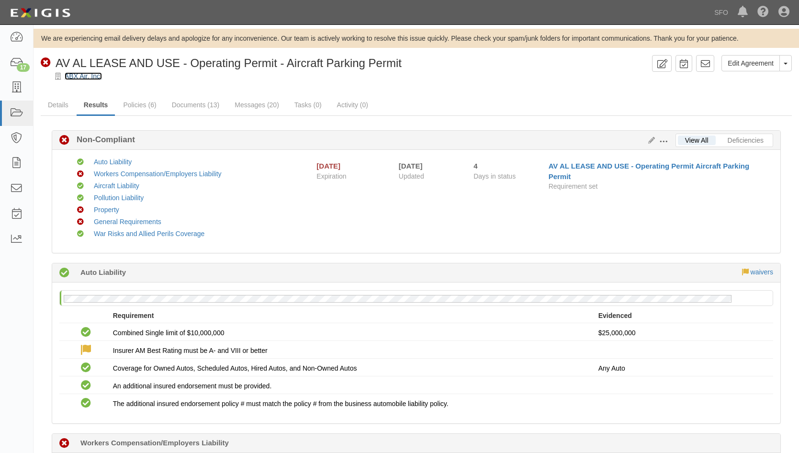
click at [90, 73] on link "ABX Air, Inc." at bounding box center [83, 76] width 37 height 8
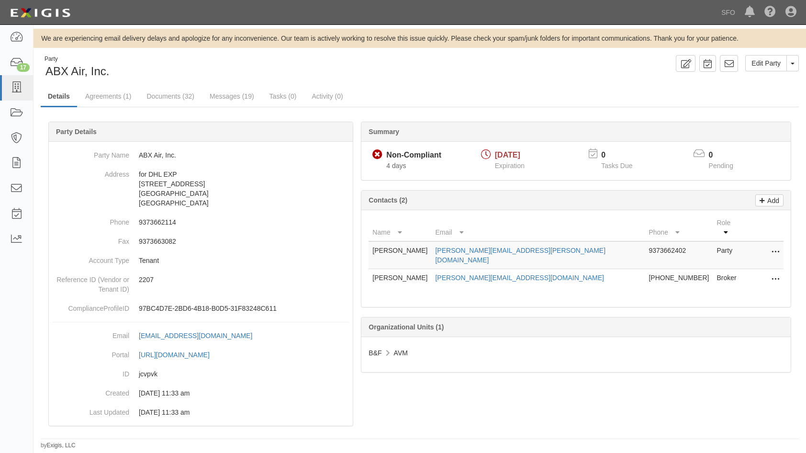
drag, startPoint x: 398, startPoint y: 274, endPoint x: 404, endPoint y: 277, distance: 7.5
click at [398, 274] on td "[PERSON_NAME]" at bounding box center [400, 280] width 63 height 22
click at [96, 90] on link "Agreements (1)" at bounding box center [108, 97] width 60 height 21
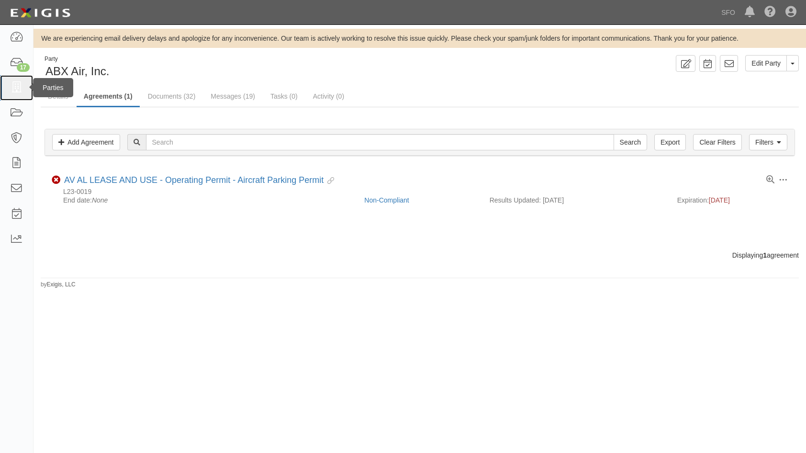
click at [6, 92] on link at bounding box center [16, 87] width 33 height 25
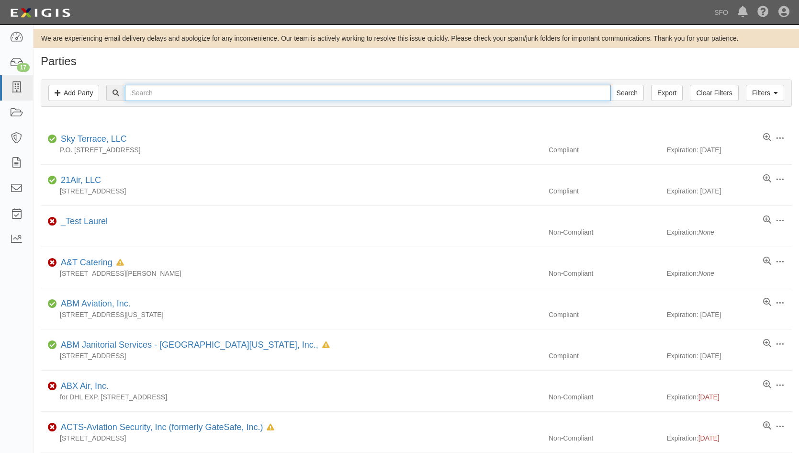
click at [187, 98] on input "text" at bounding box center [367, 93] width 485 height 16
paste input "Air Transport International, Inc."
type input "Air Transport International, Inc."
click at [610, 85] on input "Search" at bounding box center [627, 93] width 34 height 16
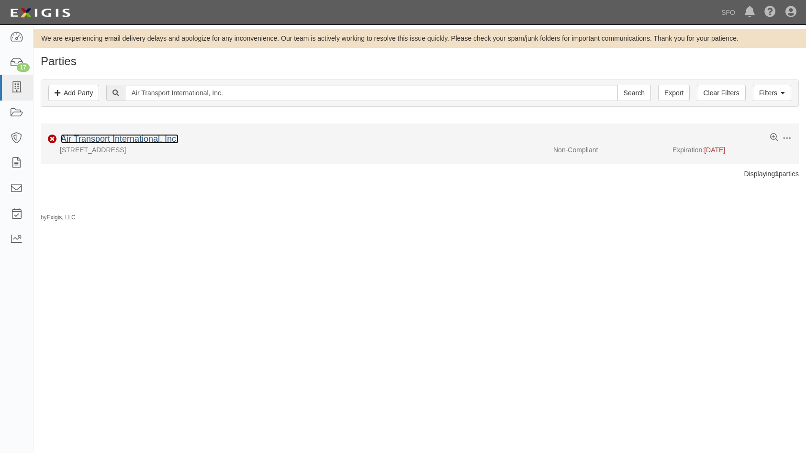
click at [122, 136] on link "Air Transport International, Inc." at bounding box center [120, 139] width 118 height 10
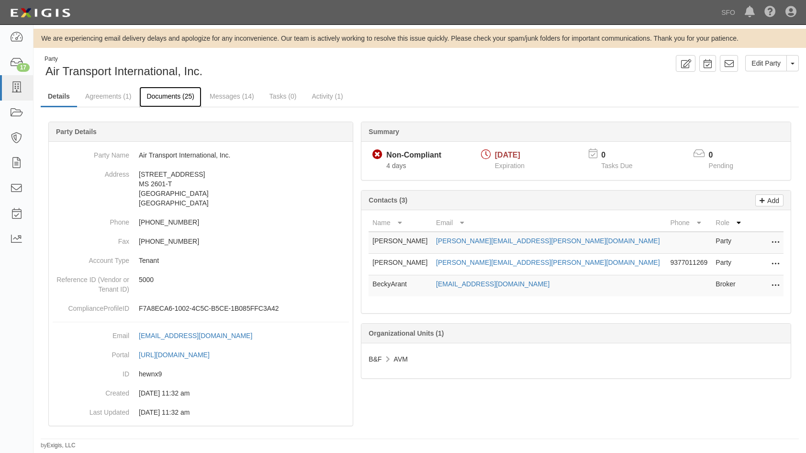
drag, startPoint x: 175, startPoint y: 94, endPoint x: 365, endPoint y: 77, distance: 190.7
click at [175, 94] on link "Documents (25)" at bounding box center [170, 96] width 62 height 19
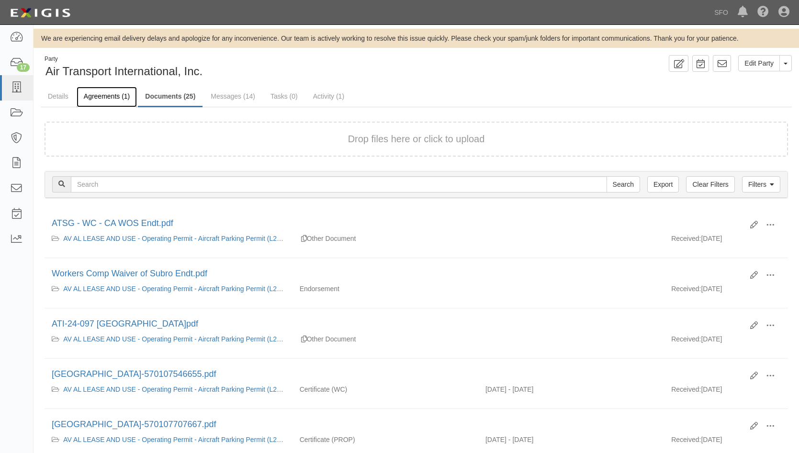
drag, startPoint x: 86, startPoint y: 99, endPoint x: 94, endPoint y: 102, distance: 8.2
click at [86, 99] on link "Agreements (1)" at bounding box center [107, 97] width 60 height 21
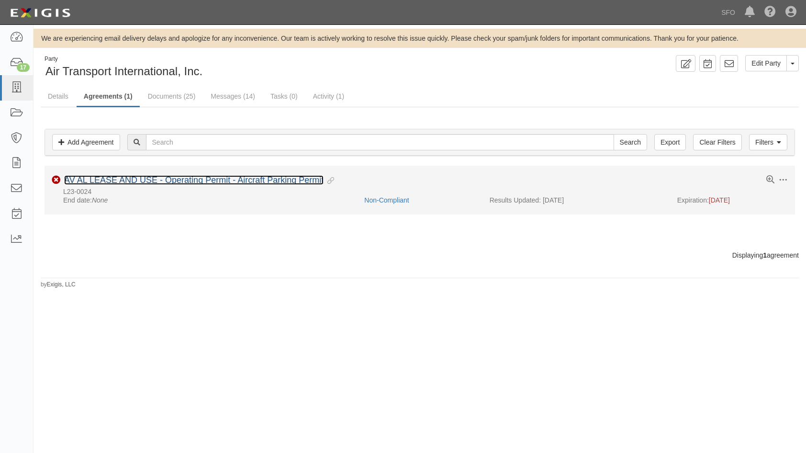
click at [121, 179] on link "AV AL LEASE AND USE - Operating Permit - Aircraft Parking Permit" at bounding box center [193, 180] width 259 height 10
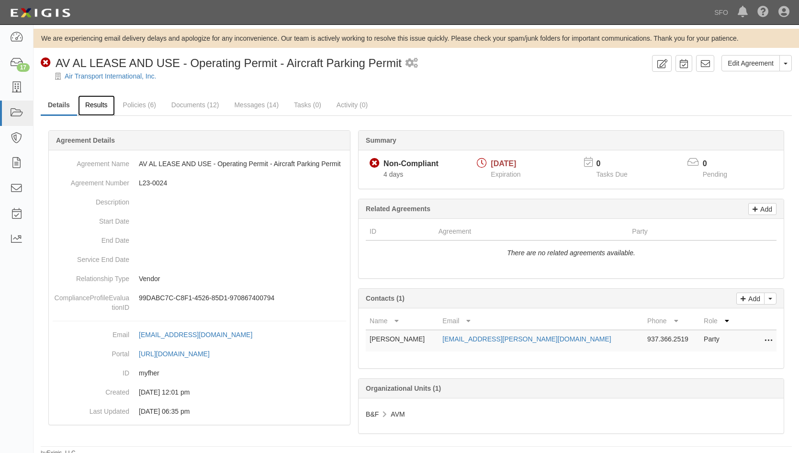
click at [101, 106] on link "Results" at bounding box center [96, 105] width 37 height 21
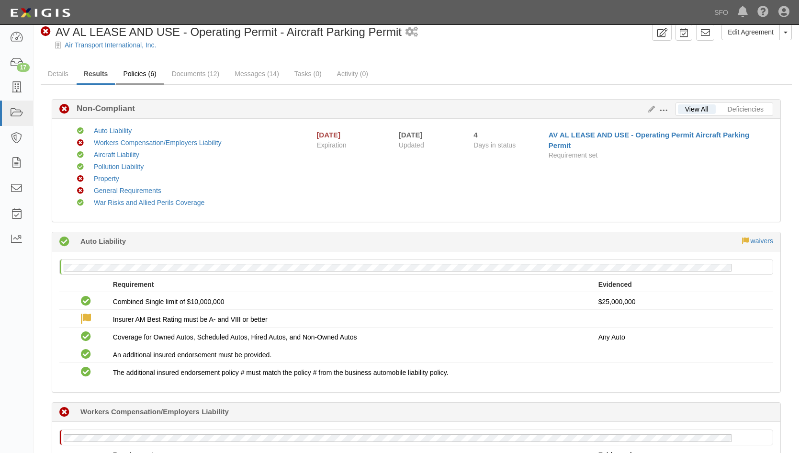
scroll to position [48, 0]
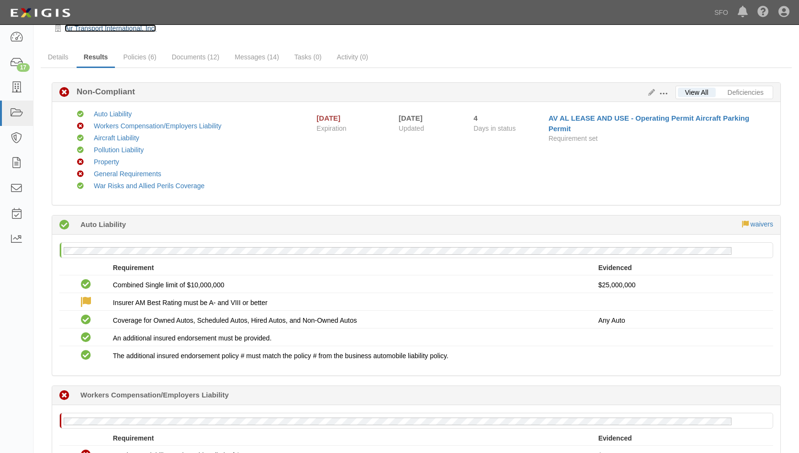
click at [127, 29] on link "Air Transport International, Inc." at bounding box center [110, 28] width 91 height 8
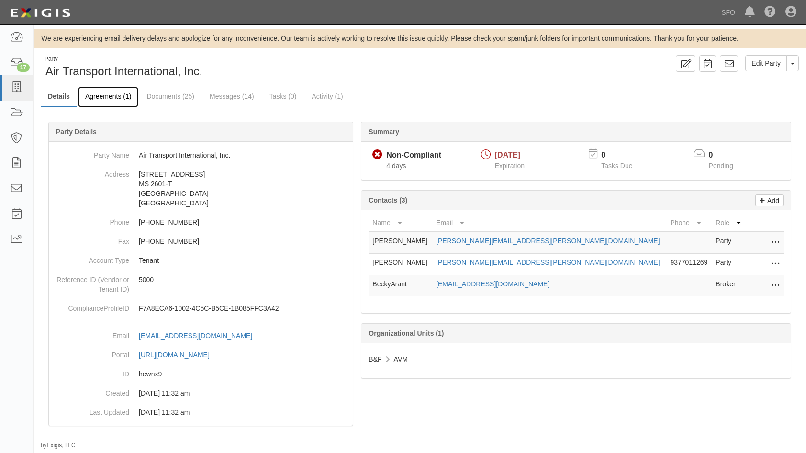
click at [129, 101] on link "Agreements (1)" at bounding box center [108, 97] width 60 height 21
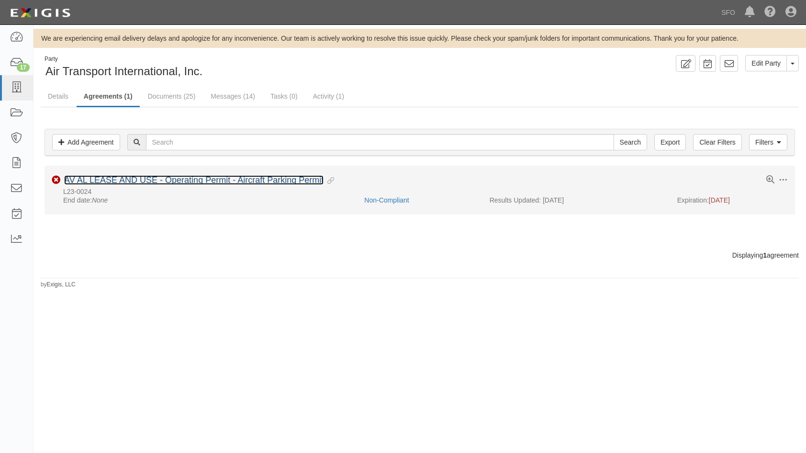
click at [116, 185] on link "AV AL LEASE AND USE - Operating Permit - Aircraft Parking Permit" at bounding box center [193, 180] width 259 height 10
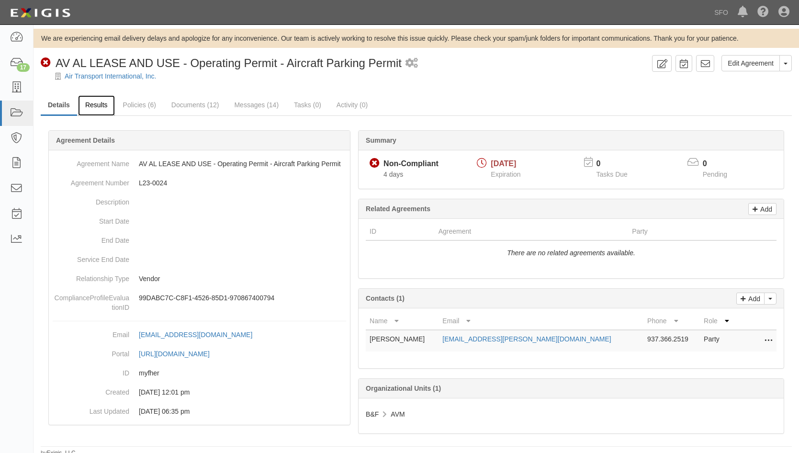
click at [90, 101] on link "Results" at bounding box center [96, 105] width 37 height 21
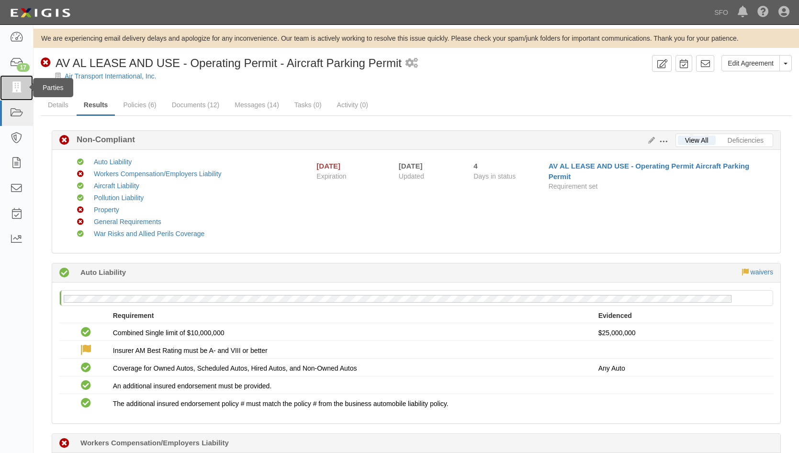
click at [25, 86] on link at bounding box center [16, 87] width 33 height 25
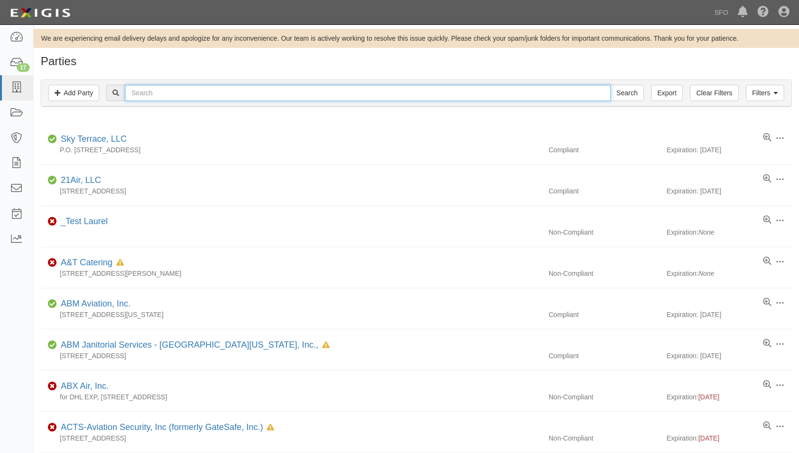
click at [184, 99] on input "text" at bounding box center [367, 93] width 485 height 16
type input "abx"
click at [610, 85] on input "Search" at bounding box center [627, 93] width 34 height 16
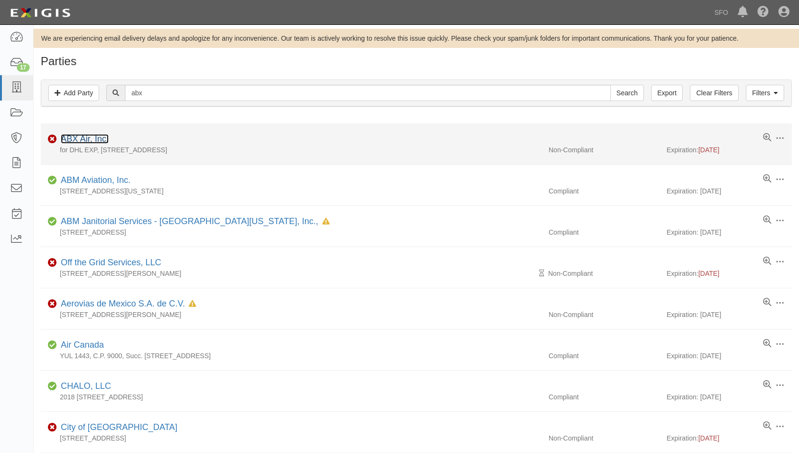
click at [93, 136] on link "ABX Air, Inc." at bounding box center [85, 139] width 48 height 10
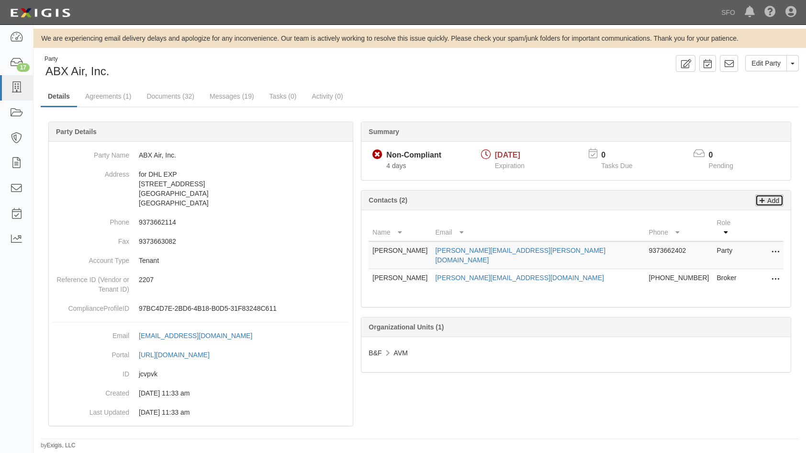
click at [768, 205] on p "Add" at bounding box center [772, 200] width 14 height 11
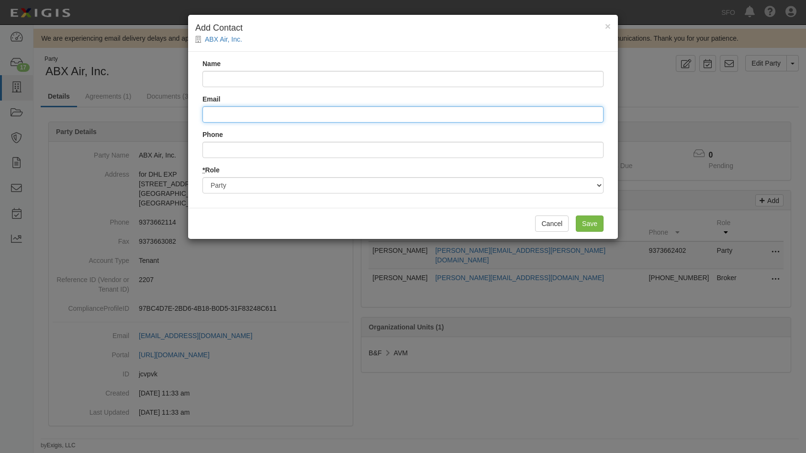
click at [295, 116] on input "Email" at bounding box center [402, 114] width 401 height 16
paste input "jean.radcliffe@abxair.com"
type input "jean.radcliffe@abxair.com"
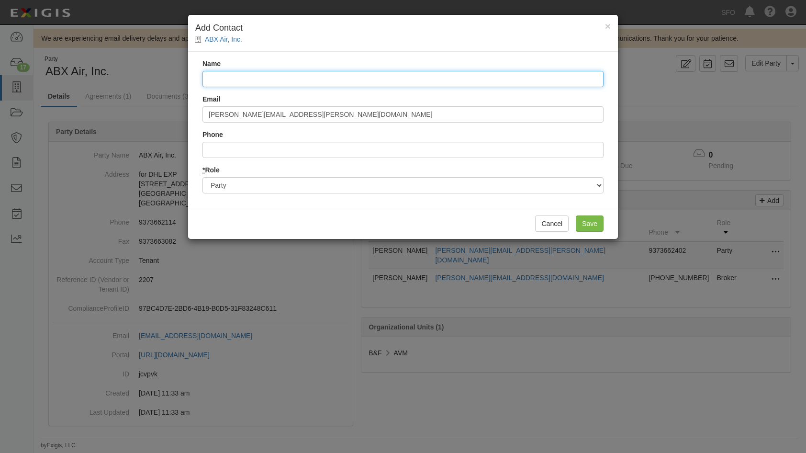
click at [240, 84] on input "Name" at bounding box center [402, 79] width 401 height 16
type input "Jean Radcliffe"
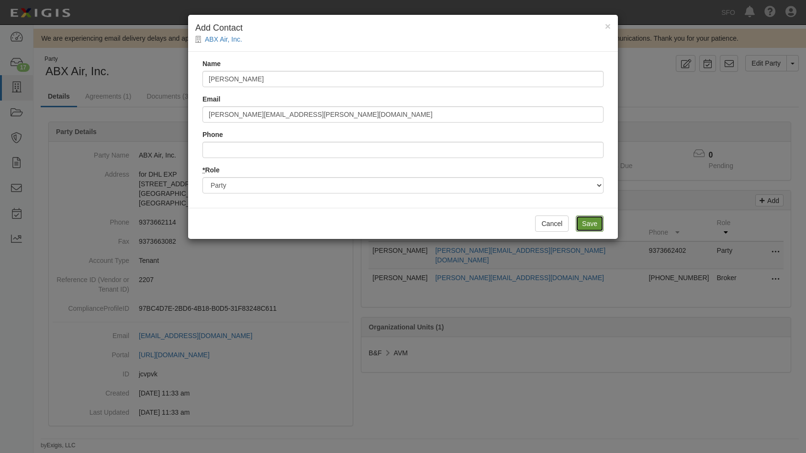
click at [591, 225] on input "Save" at bounding box center [590, 223] width 28 height 16
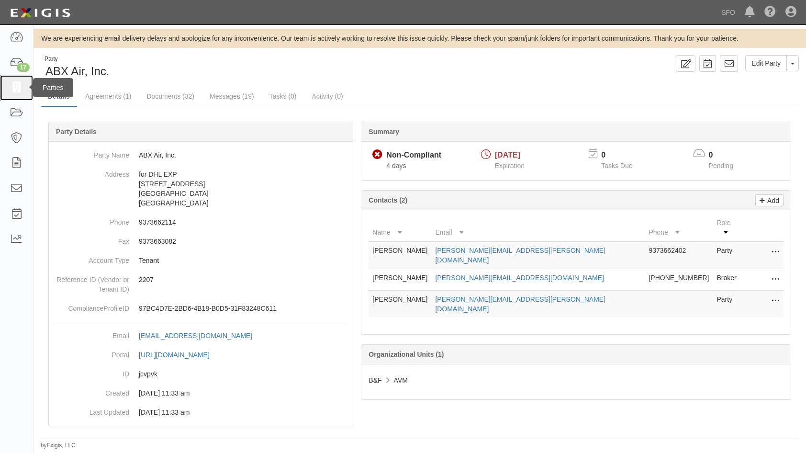
click at [15, 87] on icon at bounding box center [16, 87] width 13 height 11
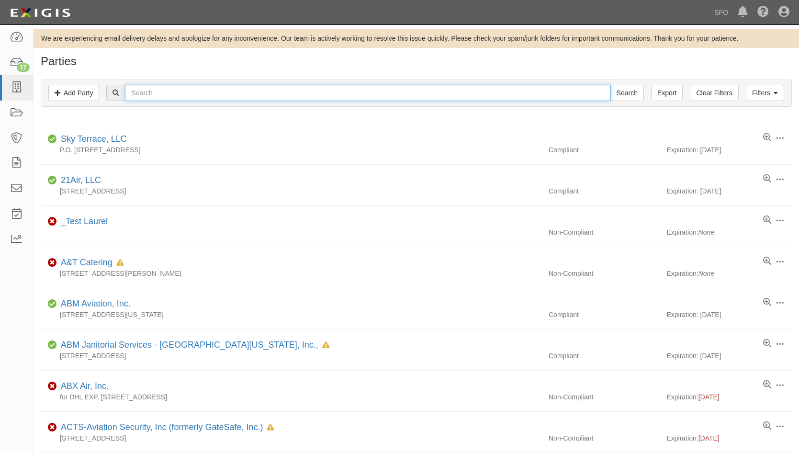
drag, startPoint x: 0, startPoint y: 0, endPoint x: 156, endPoint y: 82, distance: 176.2
click at [161, 93] on input "text" at bounding box center [367, 93] width 485 height 16
paste input "Atlas Air, Inc"
type input "Atlas Air, Inc"
click at [610, 85] on input "Search" at bounding box center [627, 93] width 34 height 16
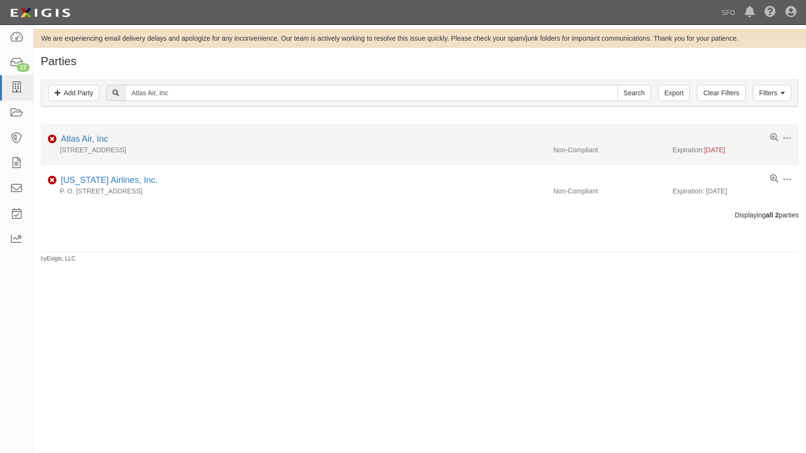
click at [80, 131] on li "Edit Log activity Add task Send message Archive Non-Compliant Atlas Air, Inc [S…" at bounding box center [420, 143] width 758 height 41
click at [82, 138] on link "Atlas Air, Inc" at bounding box center [84, 139] width 47 height 10
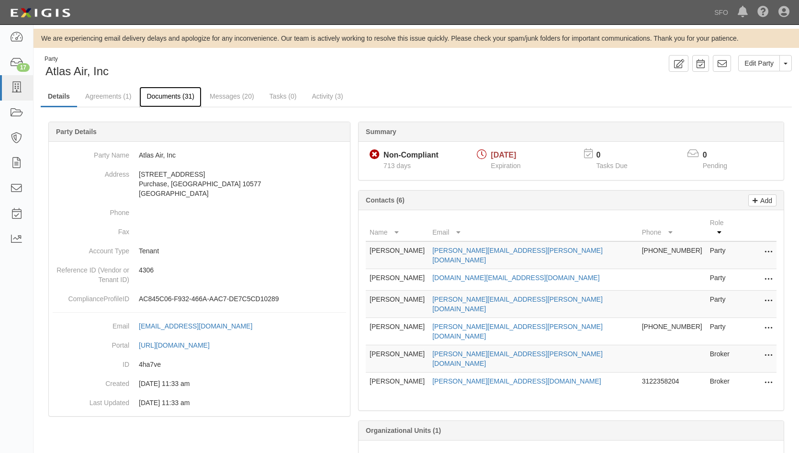
click at [182, 97] on link "Documents (31)" at bounding box center [170, 97] width 62 height 21
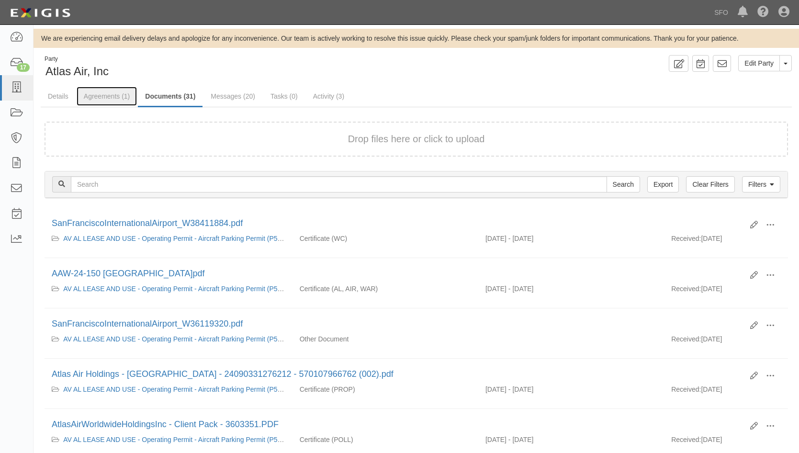
click at [115, 97] on link "Agreements (1)" at bounding box center [107, 96] width 60 height 19
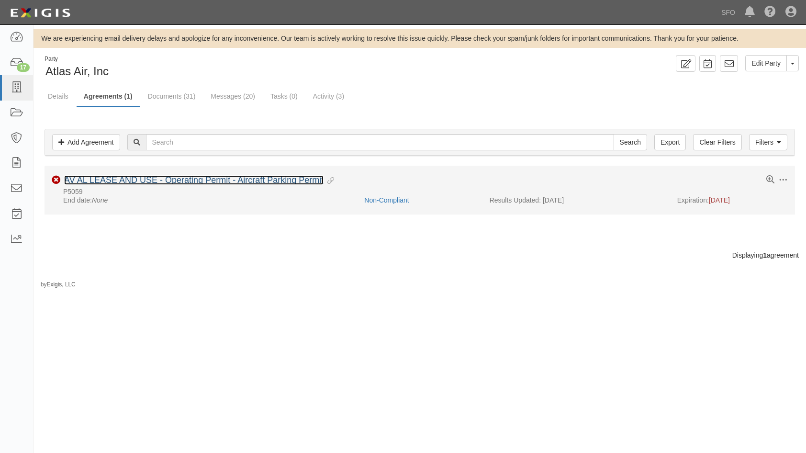
click at [121, 182] on link "AV AL LEASE AND USE - Operating Permit - Aircraft Parking Permit" at bounding box center [193, 180] width 259 height 10
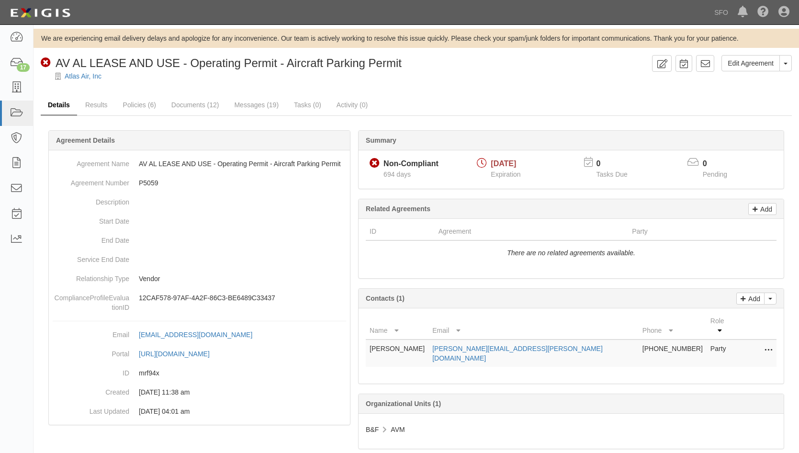
click at [76, 103] on link "Details" at bounding box center [59, 105] width 36 height 21
click at [94, 105] on link "Results" at bounding box center [96, 105] width 37 height 21
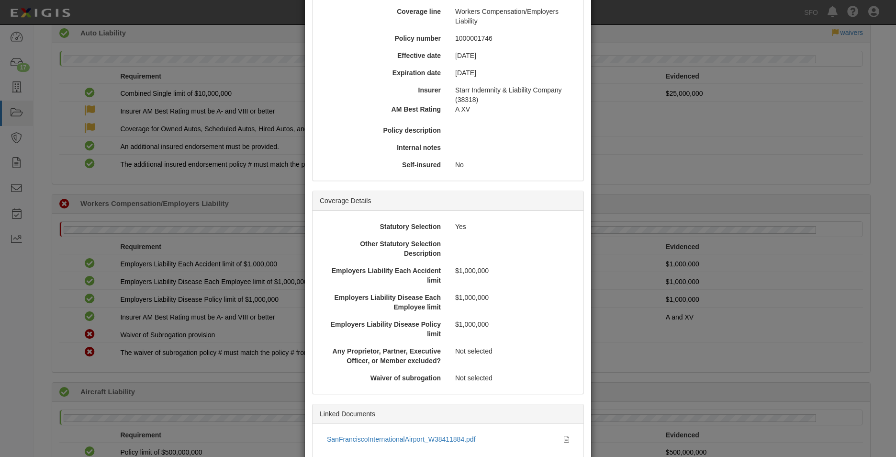
scroll to position [146, 0]
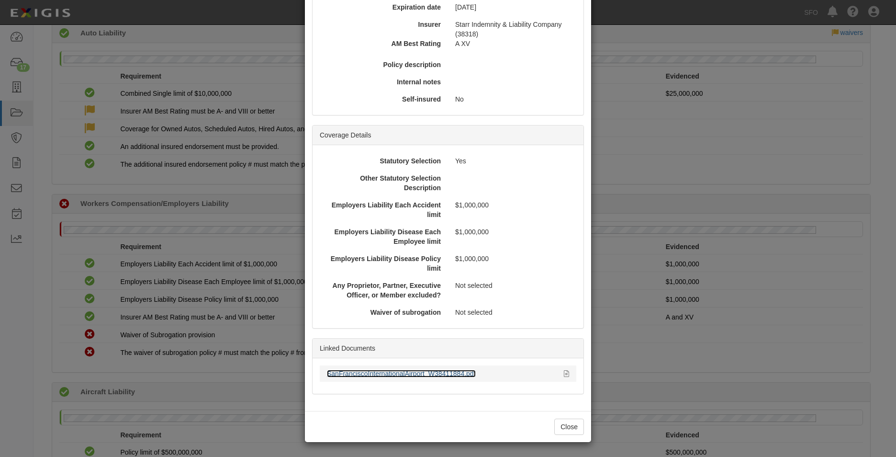
click at [379, 371] on link "SanFranciscoInternationalAirport_W38411884.pdf" at bounding box center [401, 373] width 149 height 8
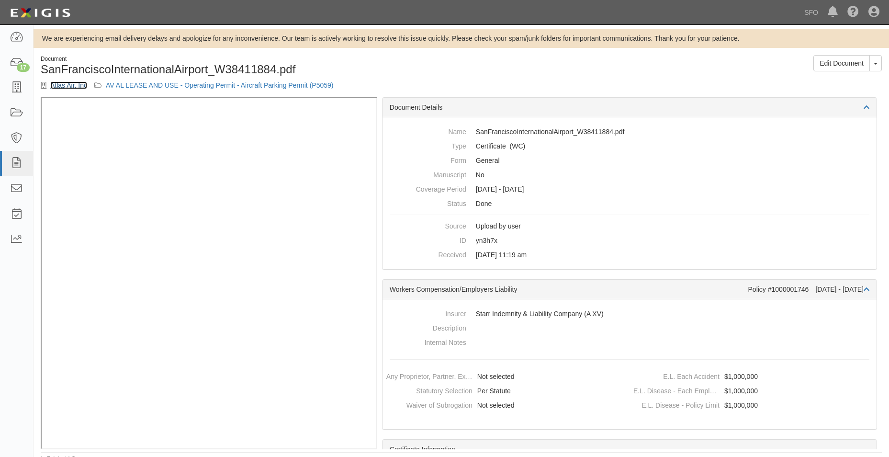
click at [65, 85] on link "Atlas Air, Inc" at bounding box center [68, 85] width 37 height 8
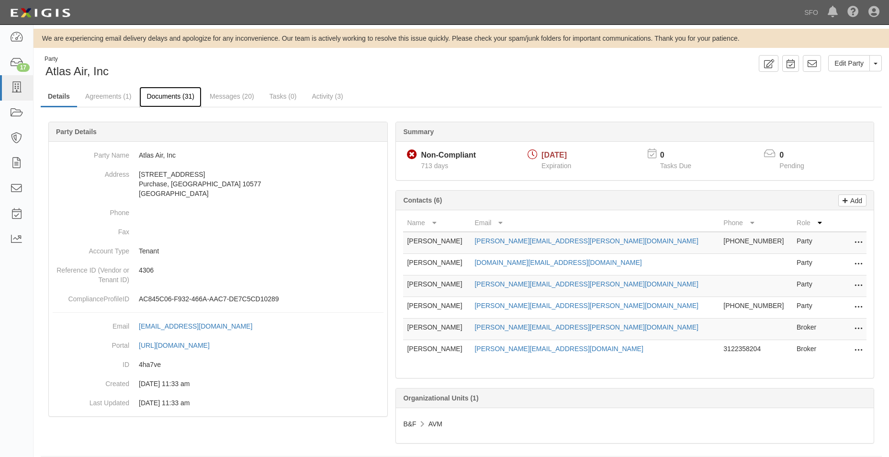
click at [182, 94] on link "Documents (31)" at bounding box center [170, 97] width 62 height 21
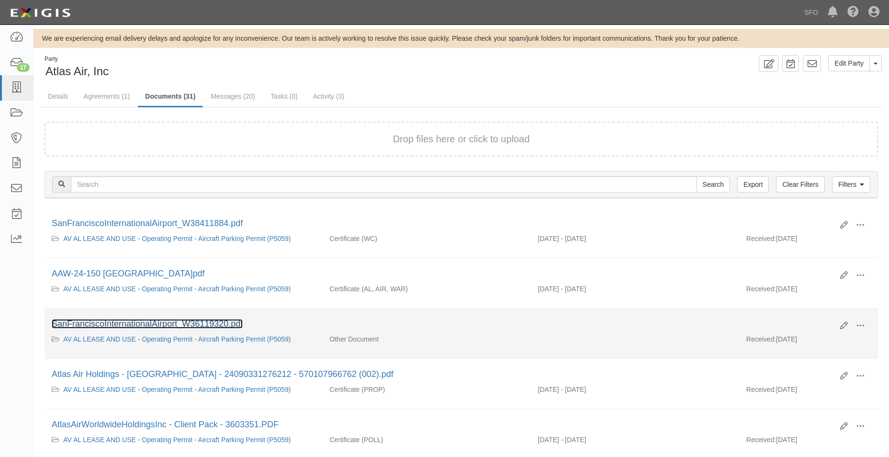
click at [184, 325] on link "SanFranciscoInternationalAirport_W36119320.pdf" at bounding box center [147, 324] width 191 height 10
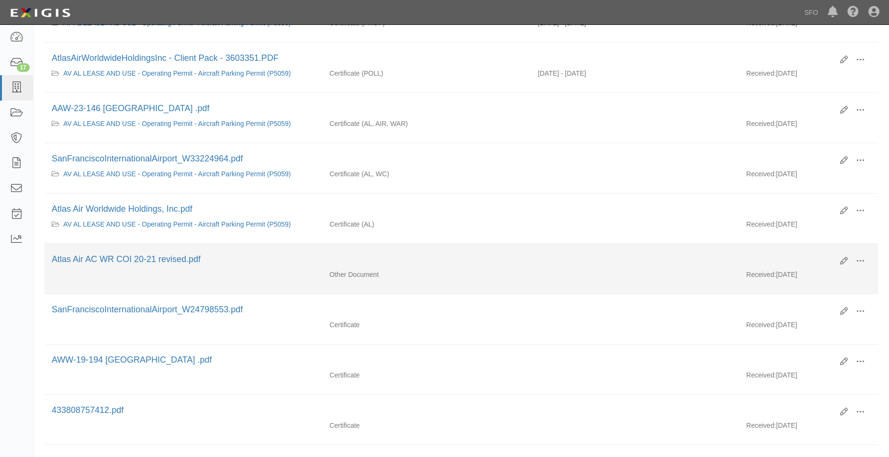
scroll to position [383, 0]
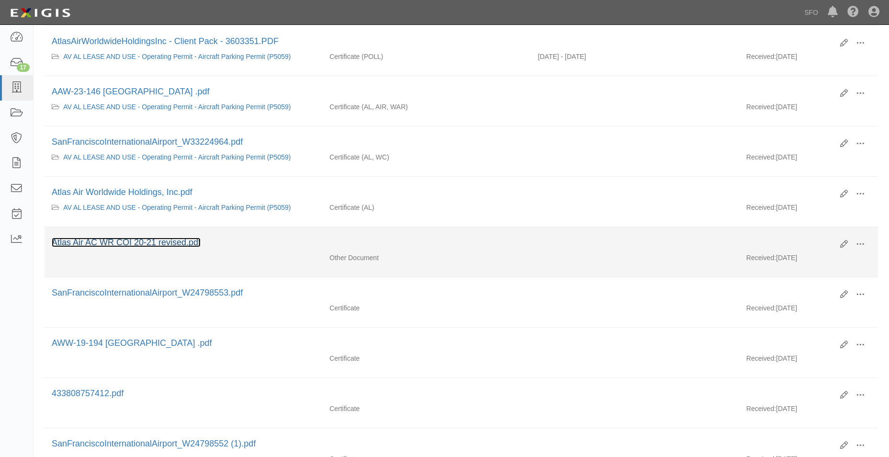
click at [163, 245] on link "Atlas Air AC WR COI 20-21 revised.pdf" at bounding box center [126, 242] width 149 height 10
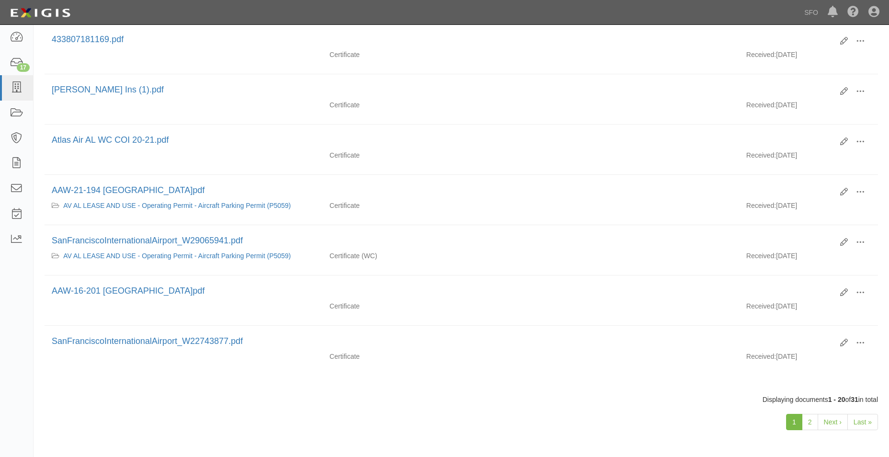
scroll to position [850, 0]
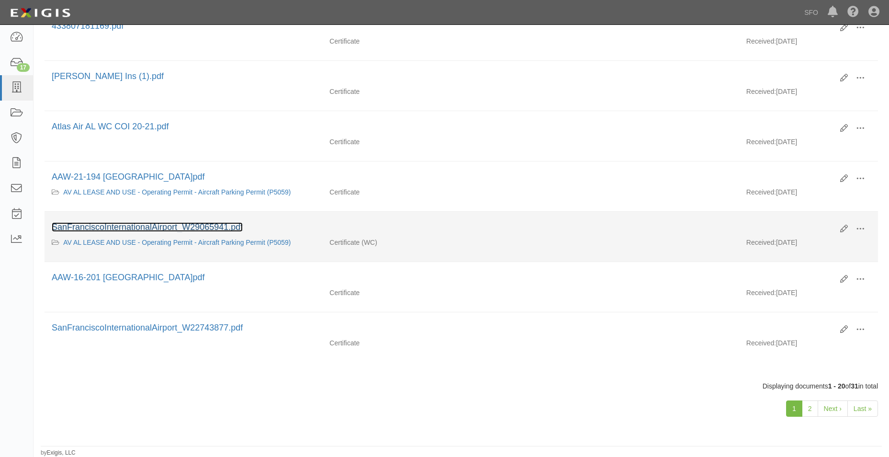
click at [191, 225] on link "SanFranciscoInternationalAirport_W29065941.pdf" at bounding box center [147, 227] width 191 height 10
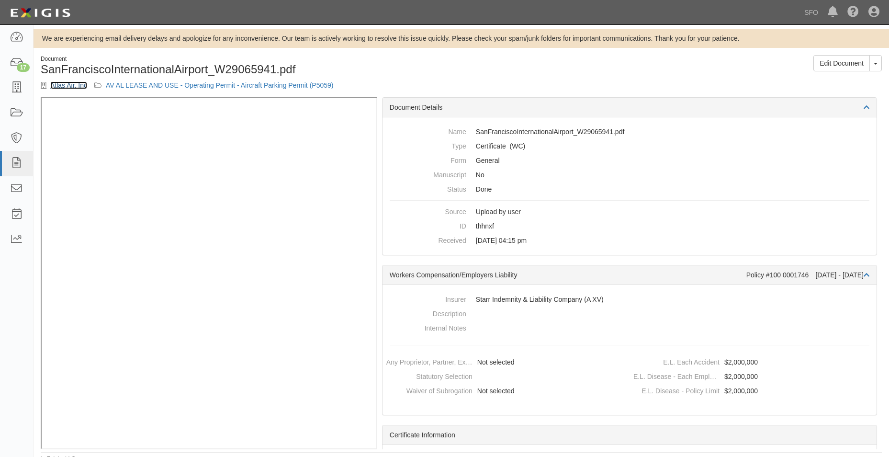
click at [66, 84] on link "Atlas Air, Inc" at bounding box center [68, 85] width 37 height 8
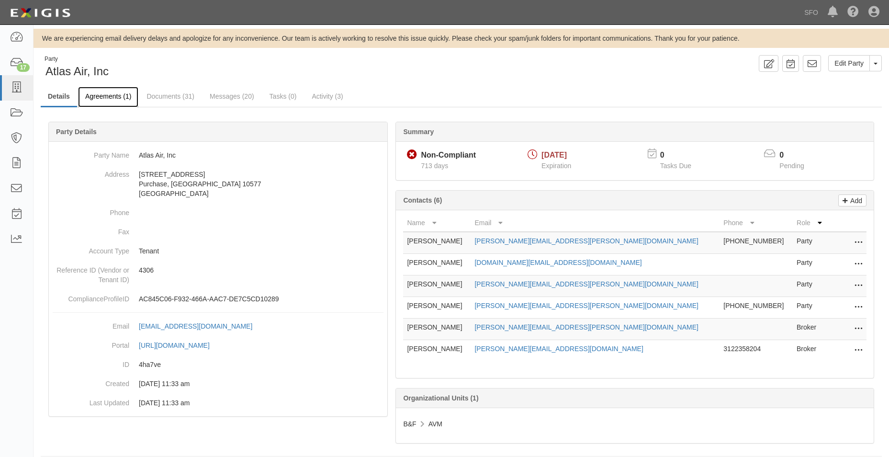
click at [114, 90] on link "Agreements (1)" at bounding box center [108, 97] width 60 height 21
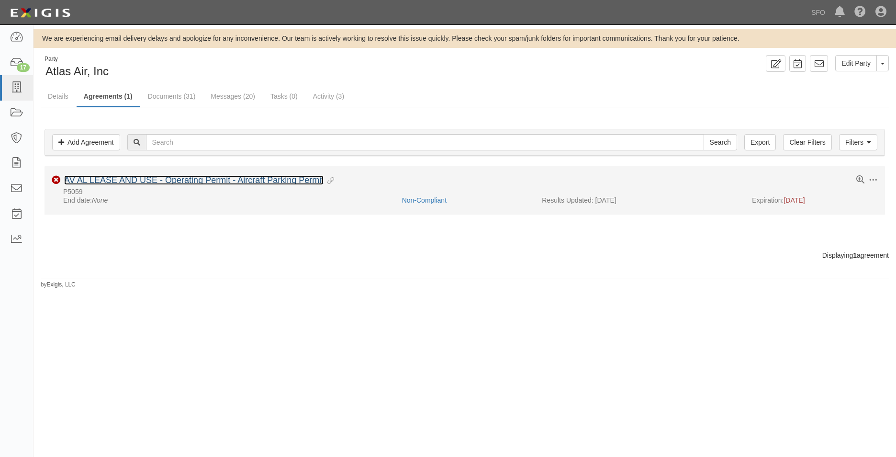
click at [192, 182] on link "AV AL LEASE AND USE - Operating Permit - Aircraft Parking Permit" at bounding box center [193, 180] width 259 height 10
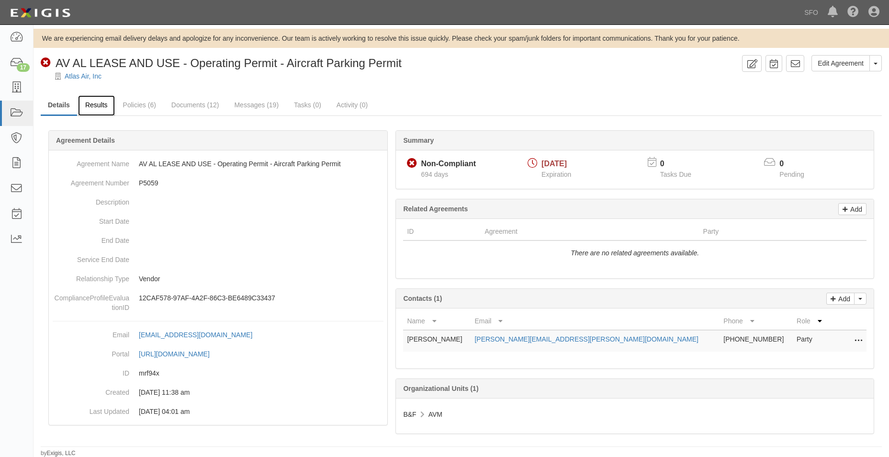
click at [98, 108] on link "Results" at bounding box center [96, 105] width 37 height 21
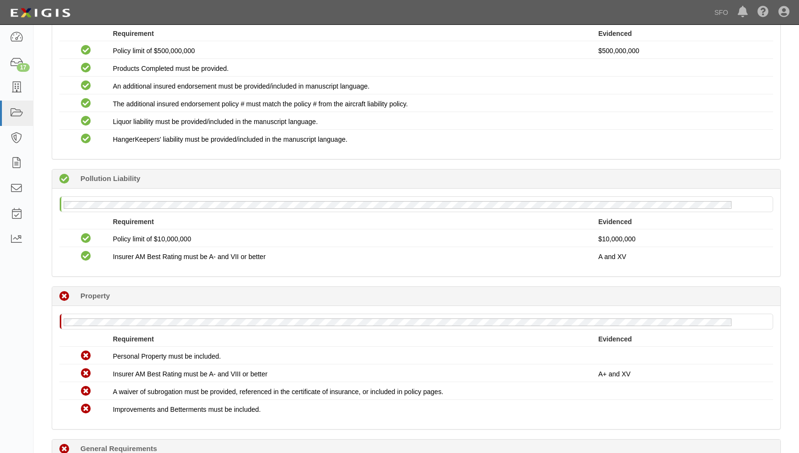
scroll to position [718, 0]
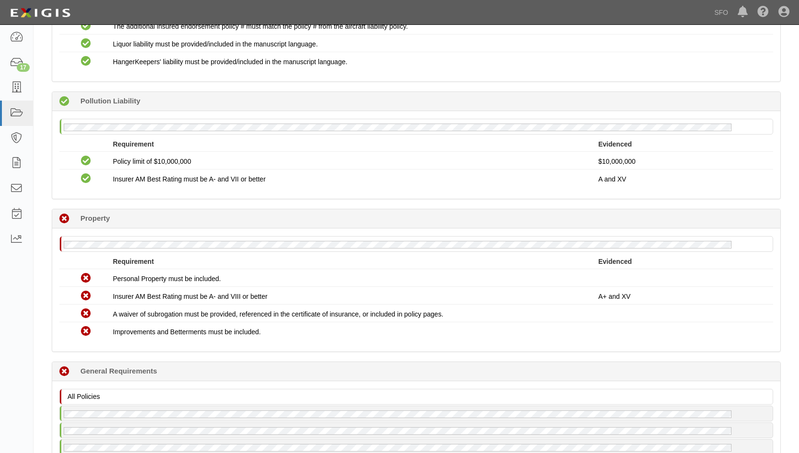
drag, startPoint x: 142, startPoint y: 99, endPoint x: 101, endPoint y: 1, distance: 106.2
click at [142, 99] on div "Compliant 334 days (since [DATE]) Pollution Liability" at bounding box center [416, 101] width 728 height 19
